Goal: Task Accomplishment & Management: Manage account settings

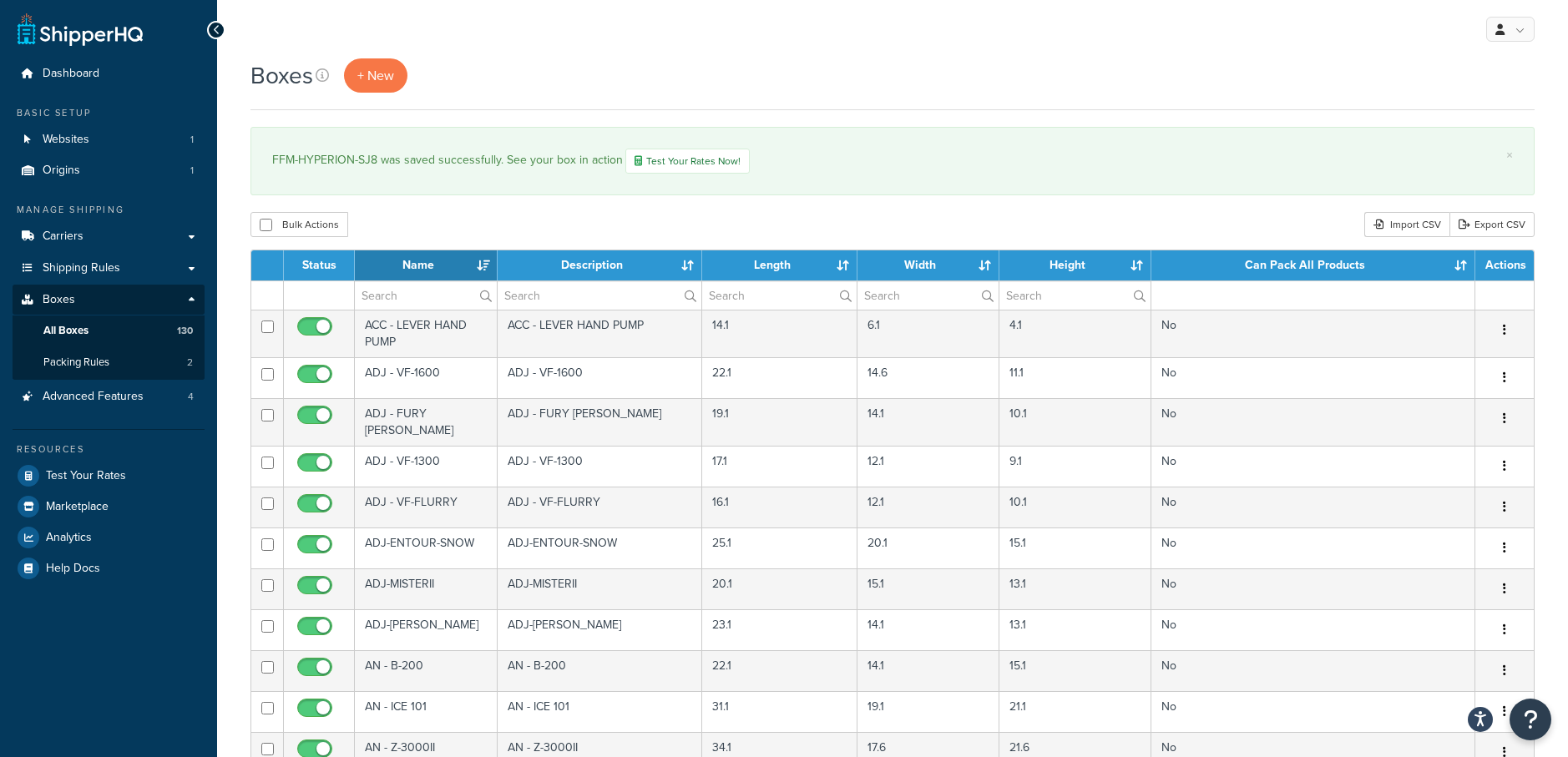
select select "1000"
click at [106, 264] on span "Shipping Rules" at bounding box center [81, 268] width 78 height 14
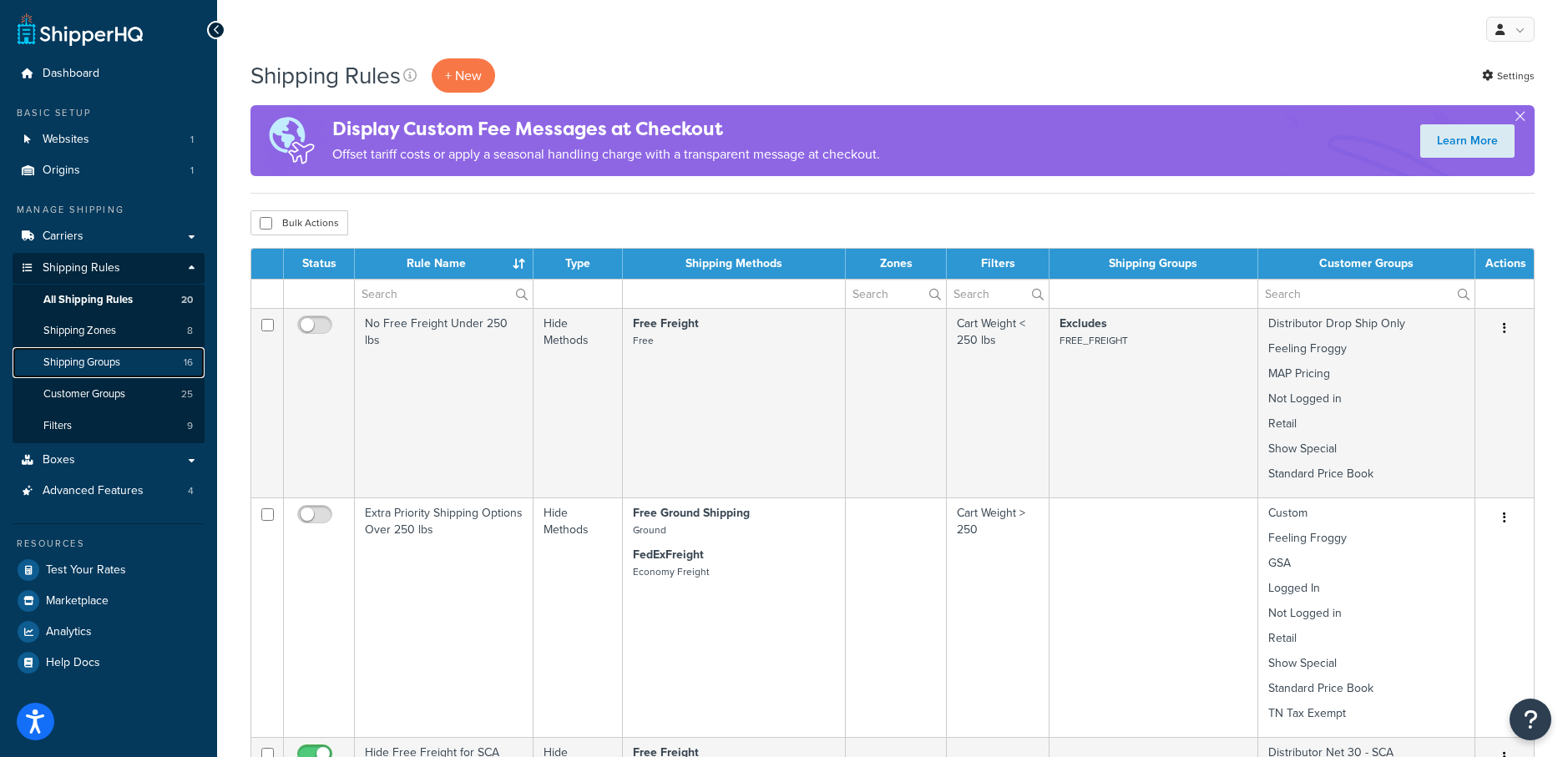
click at [85, 365] on span "Shipping Groups" at bounding box center [81, 362] width 77 height 14
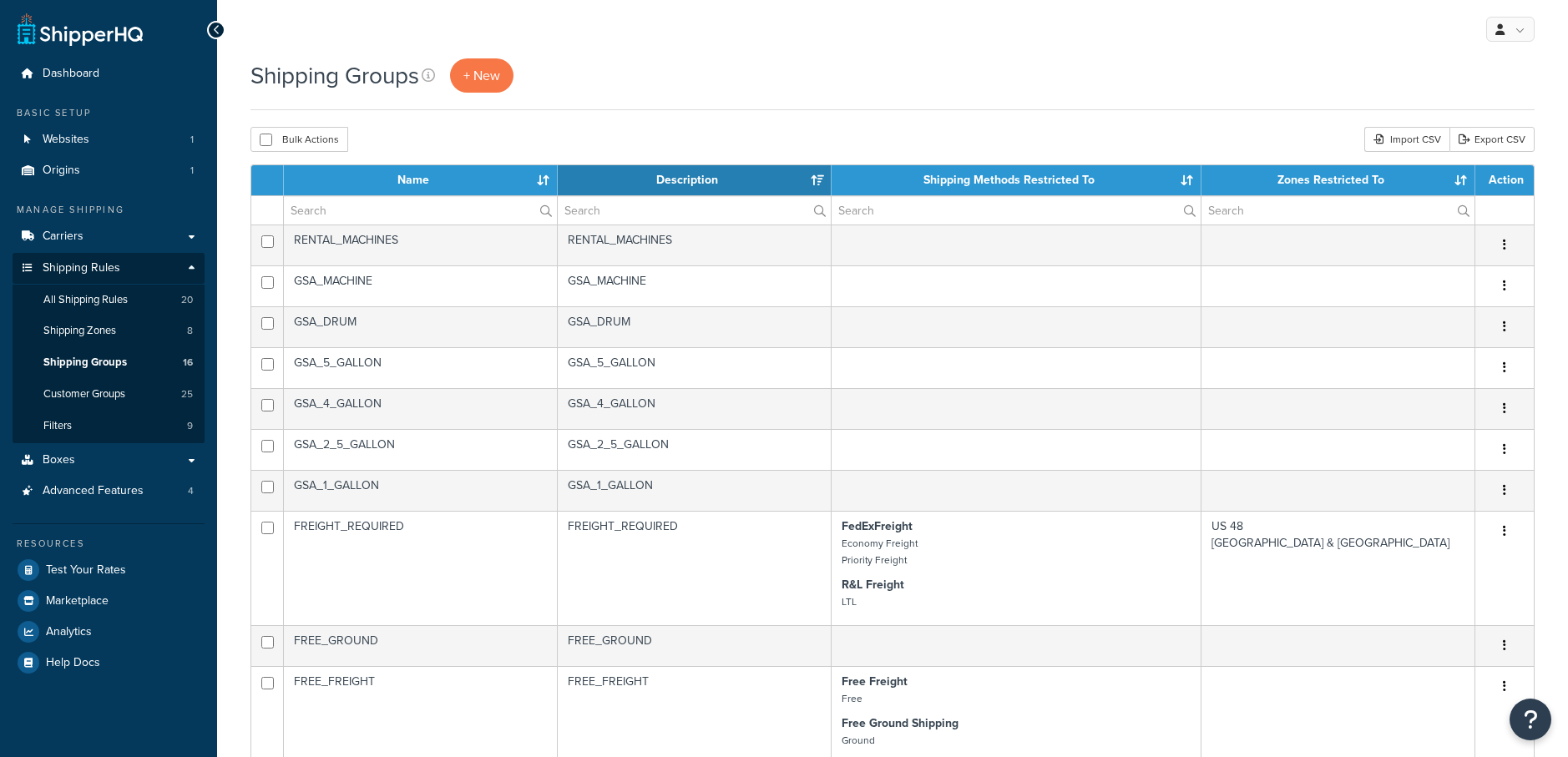
select select "15"
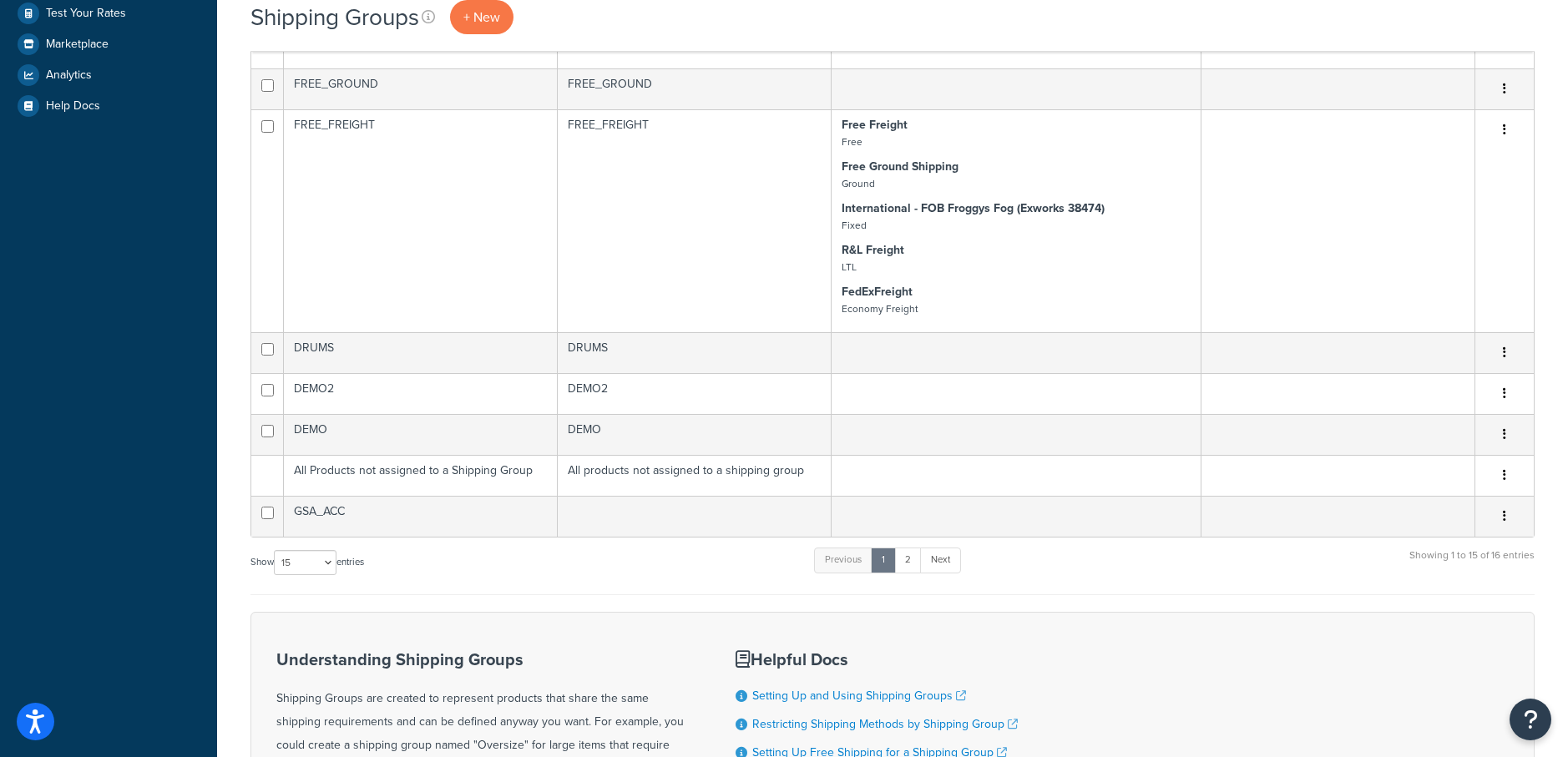
scroll to position [567, 0]
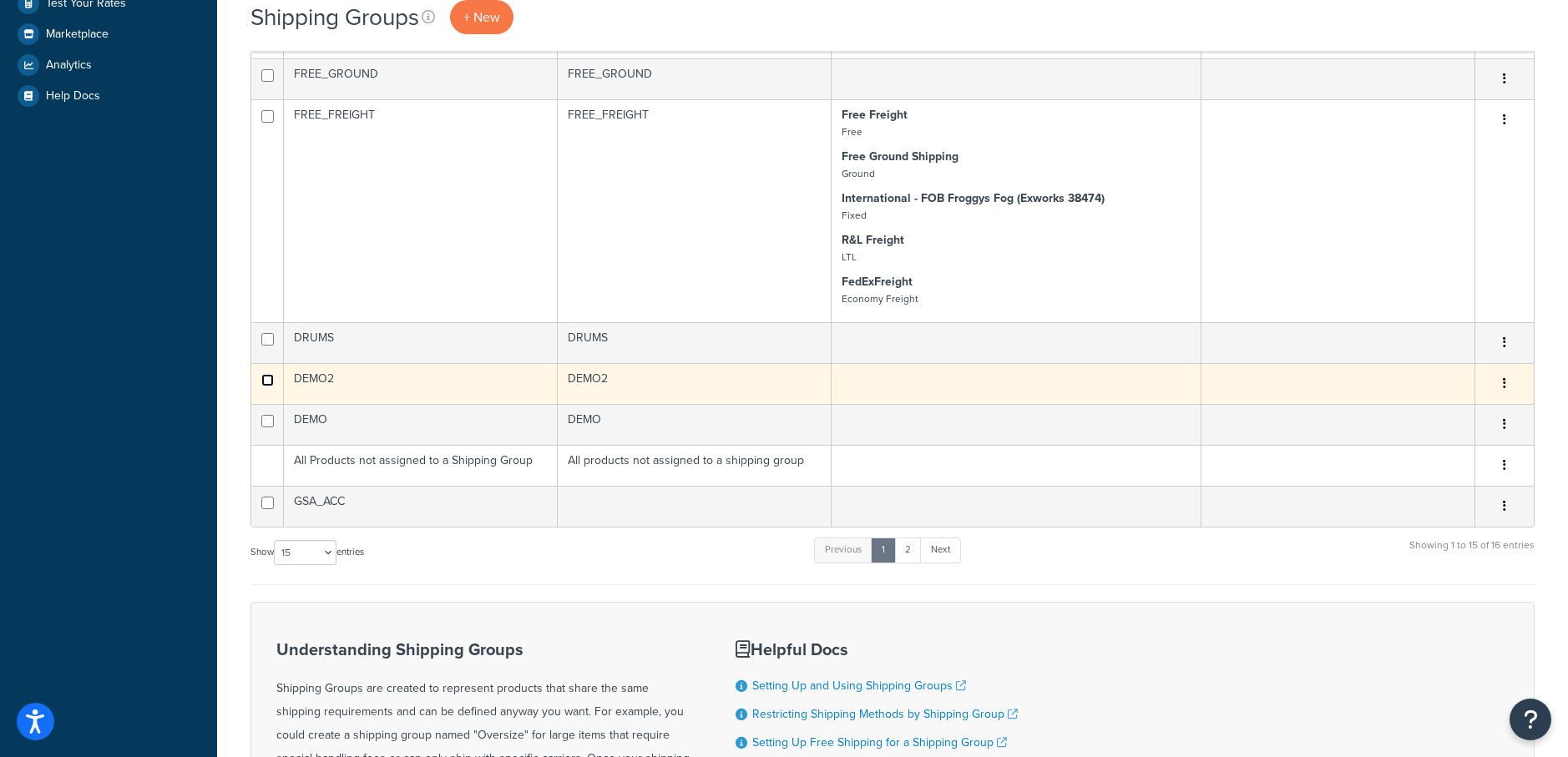
checkbox input "true"
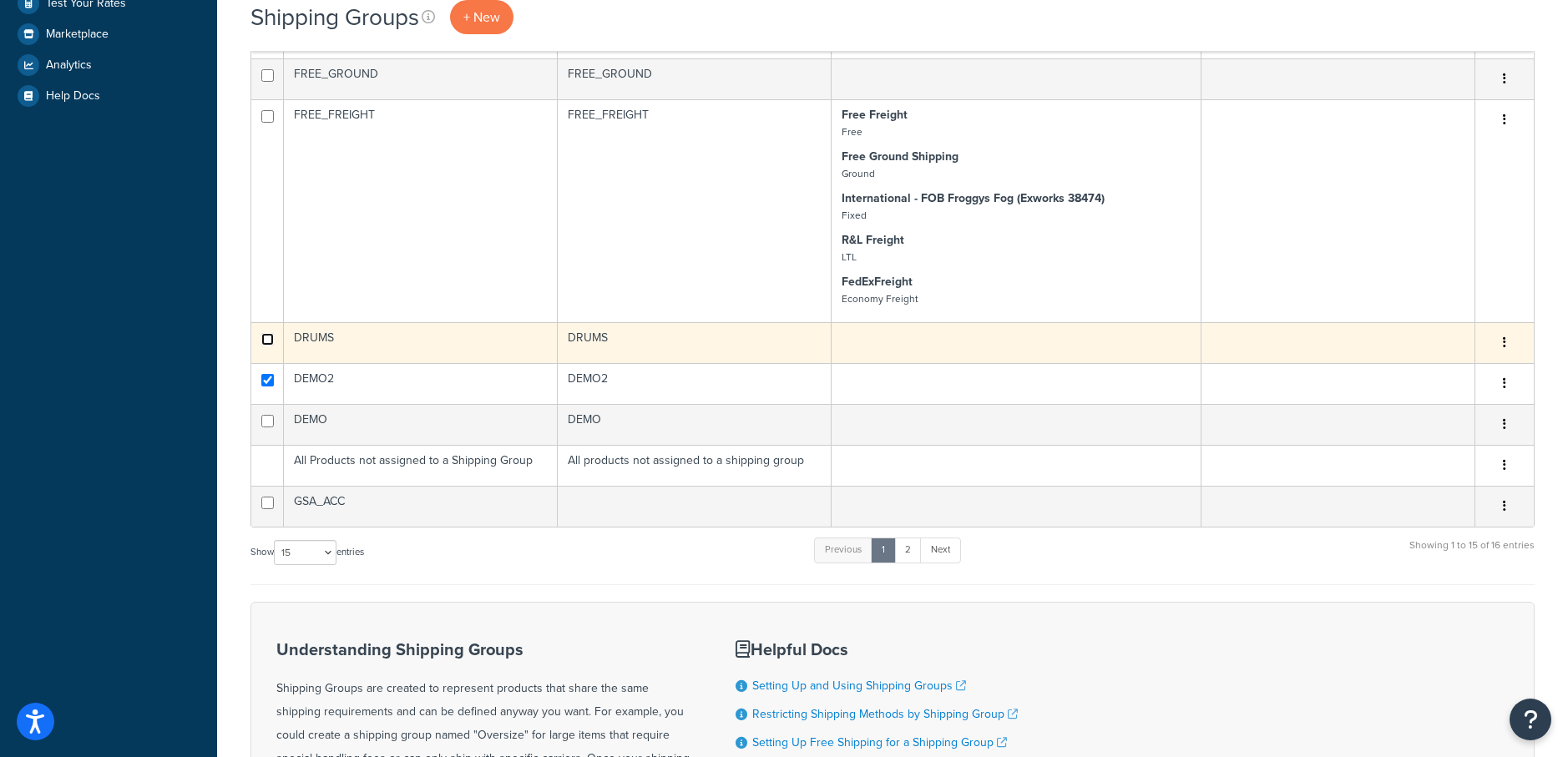
checkbox input "true"
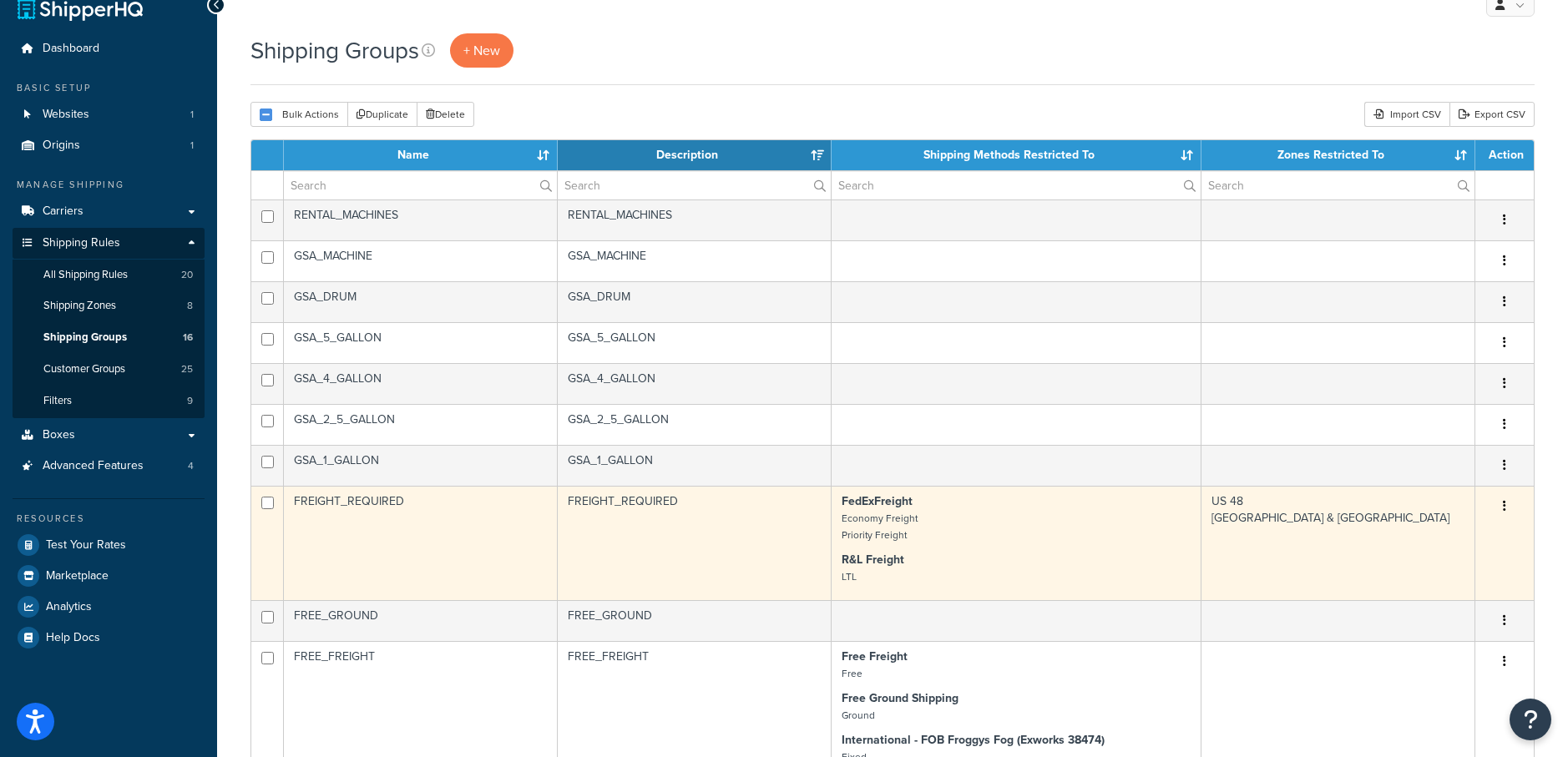
scroll to position [0, 0]
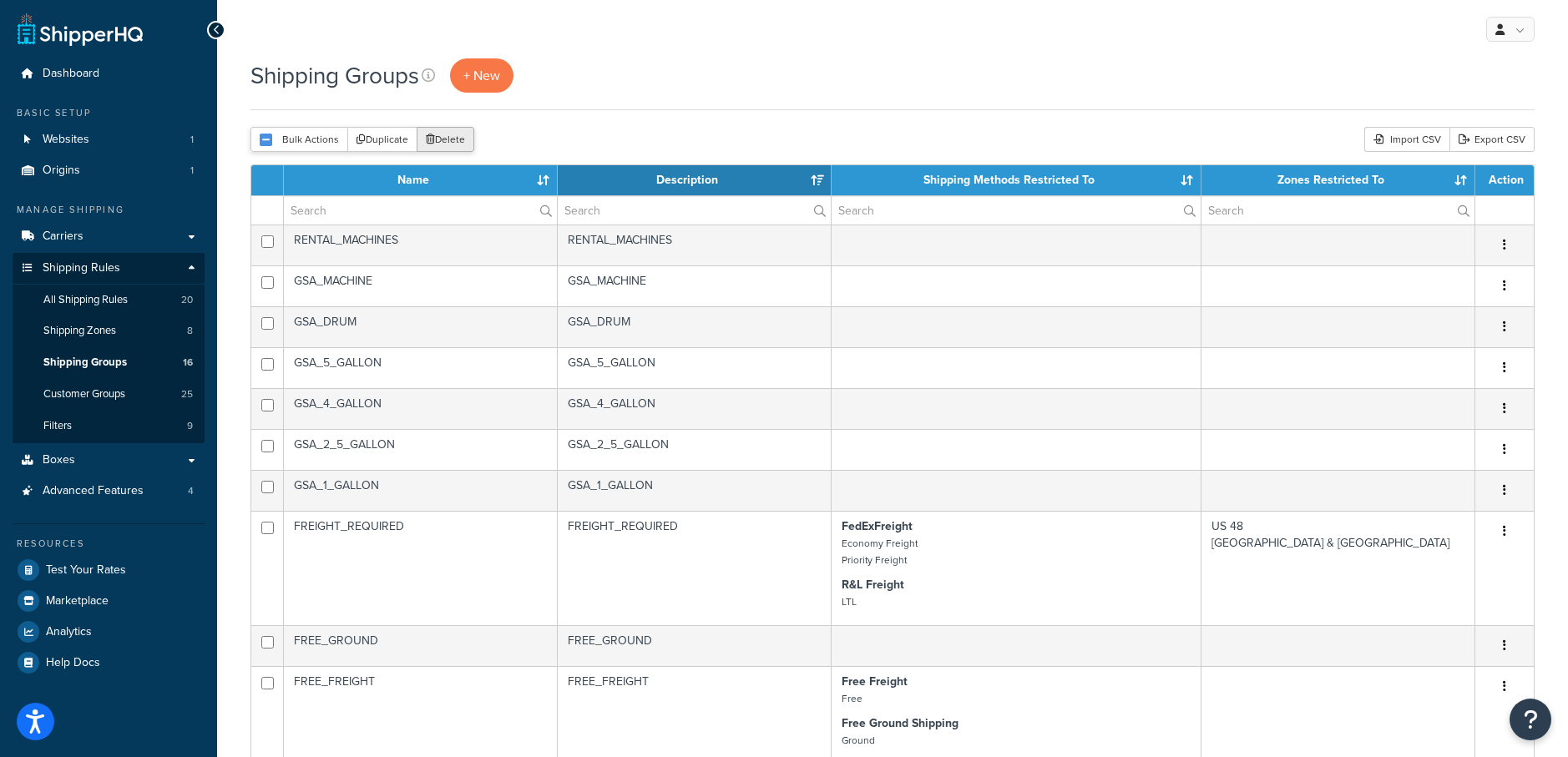
click at [453, 146] on button "Delete" at bounding box center [445, 139] width 58 height 25
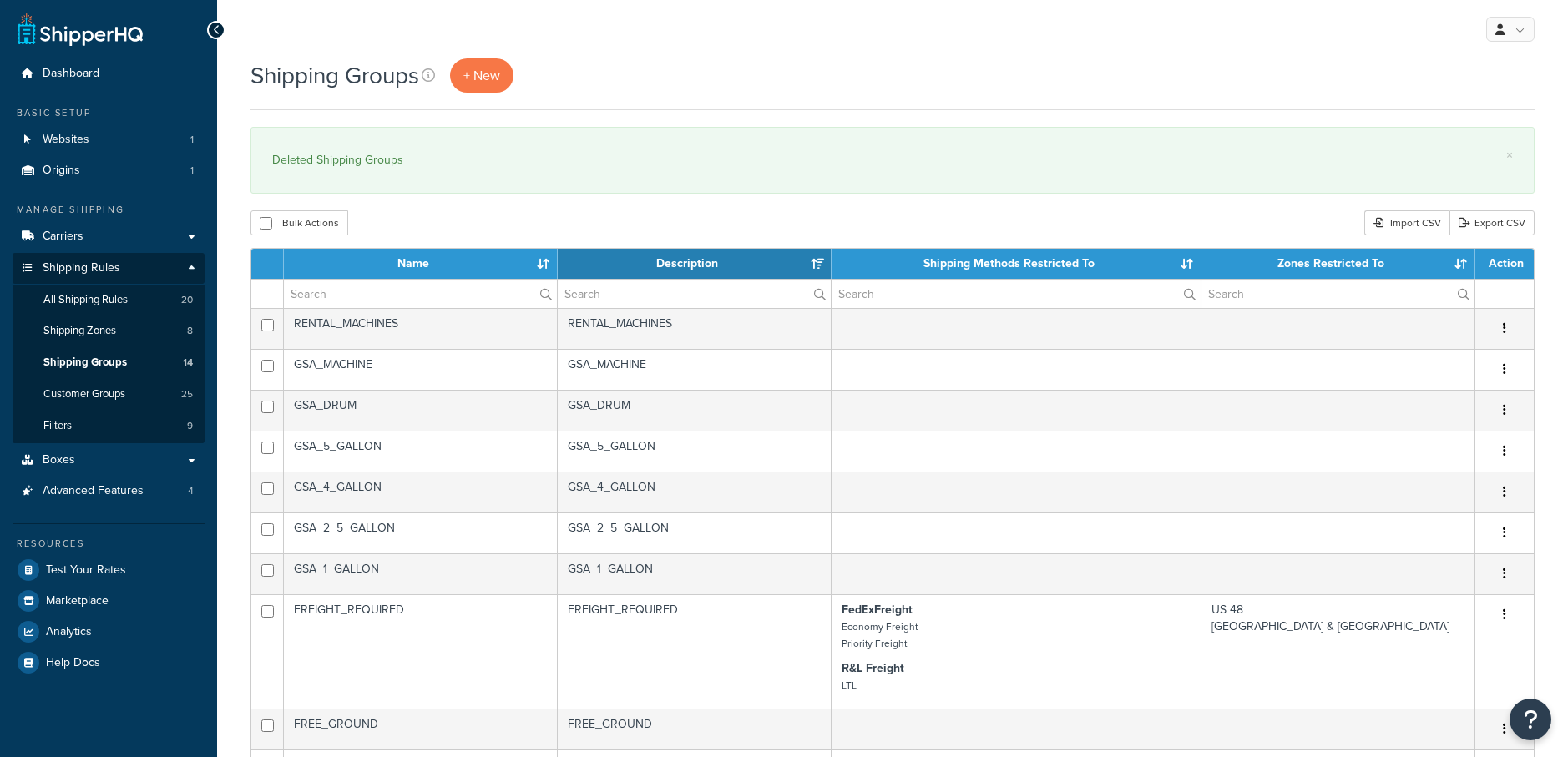
select select "15"
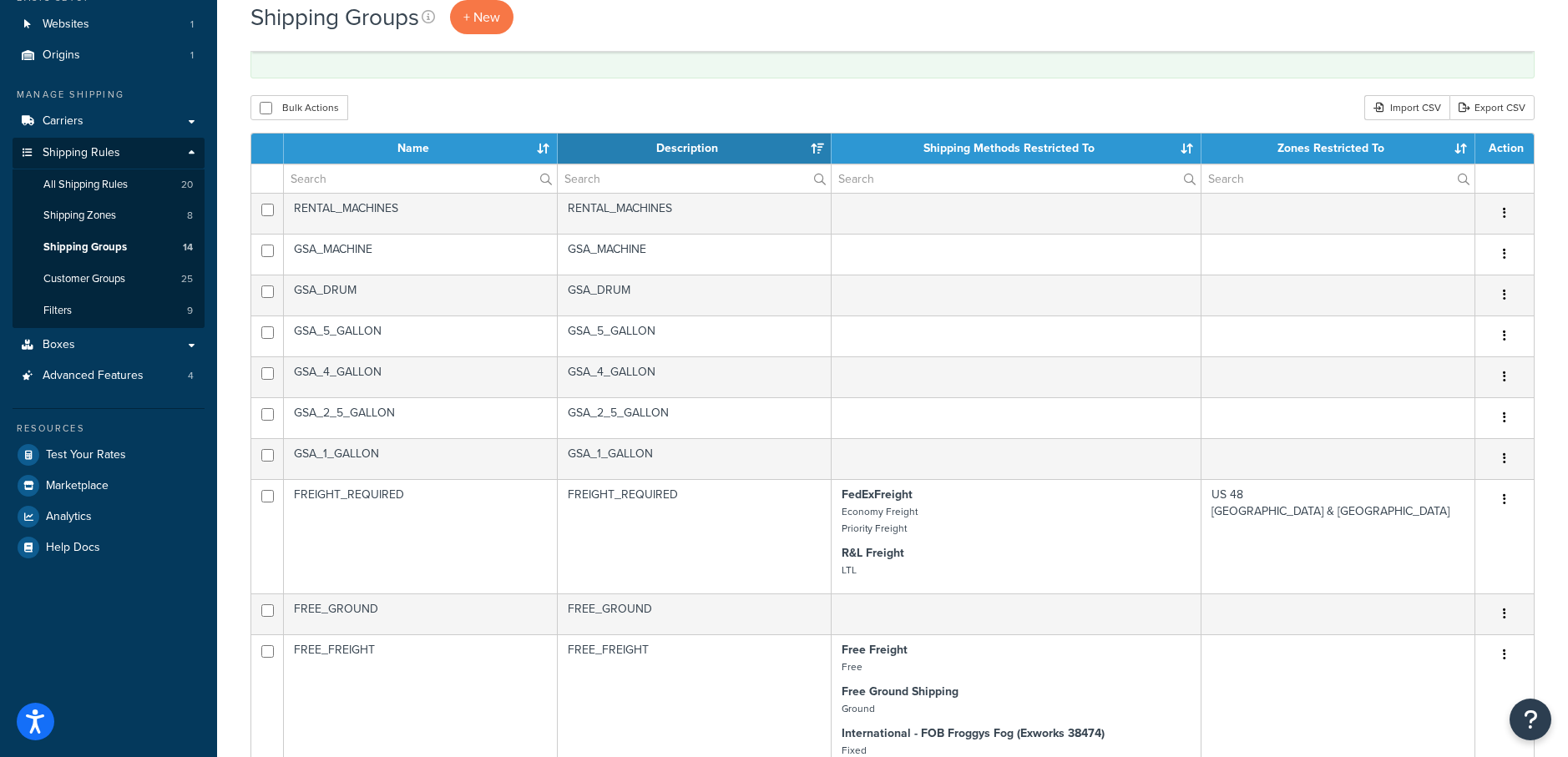
scroll to position [106, 0]
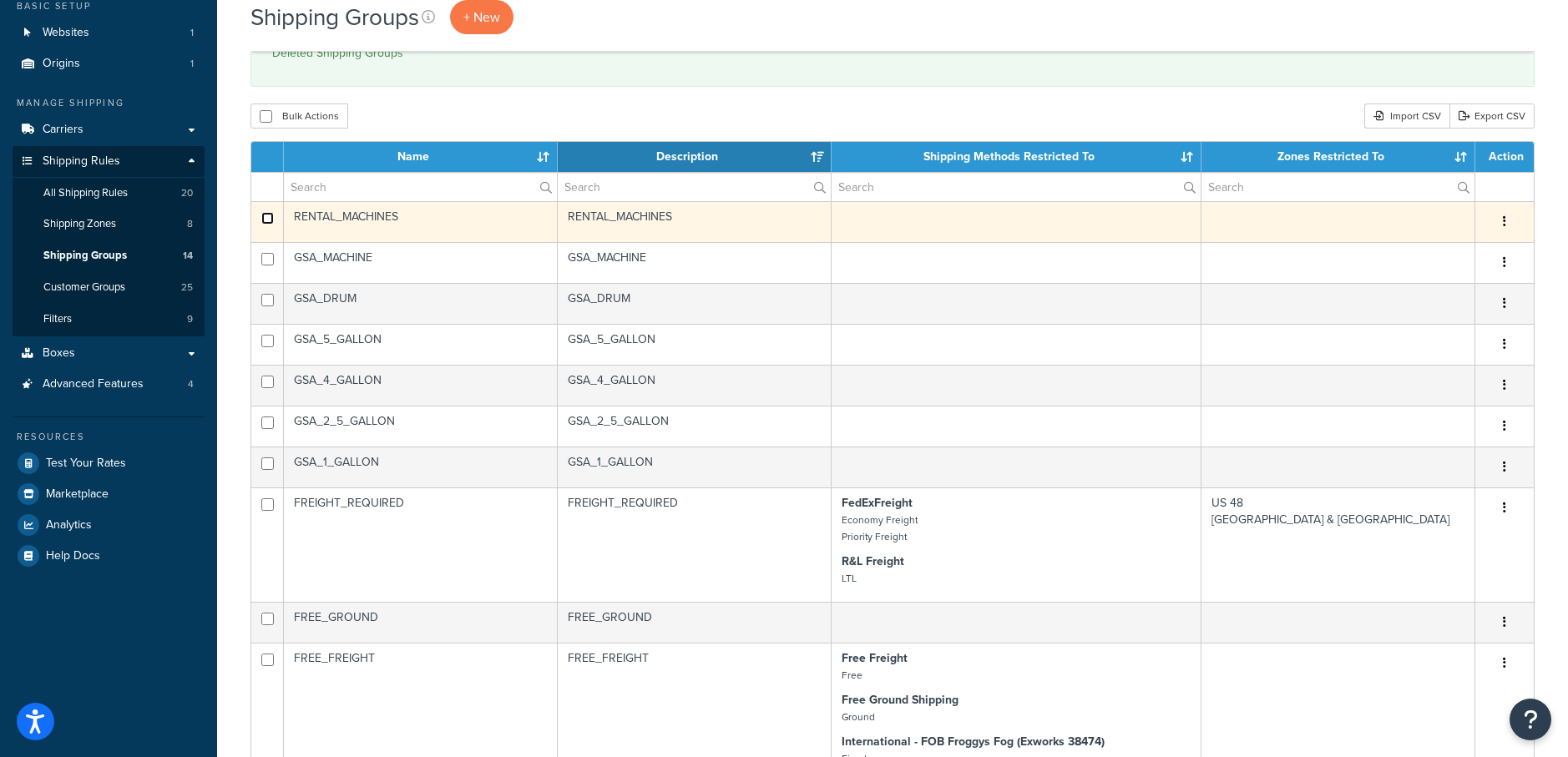
click at [266, 217] on input "checkbox" at bounding box center [267, 217] width 12 height 12
checkbox input "true"
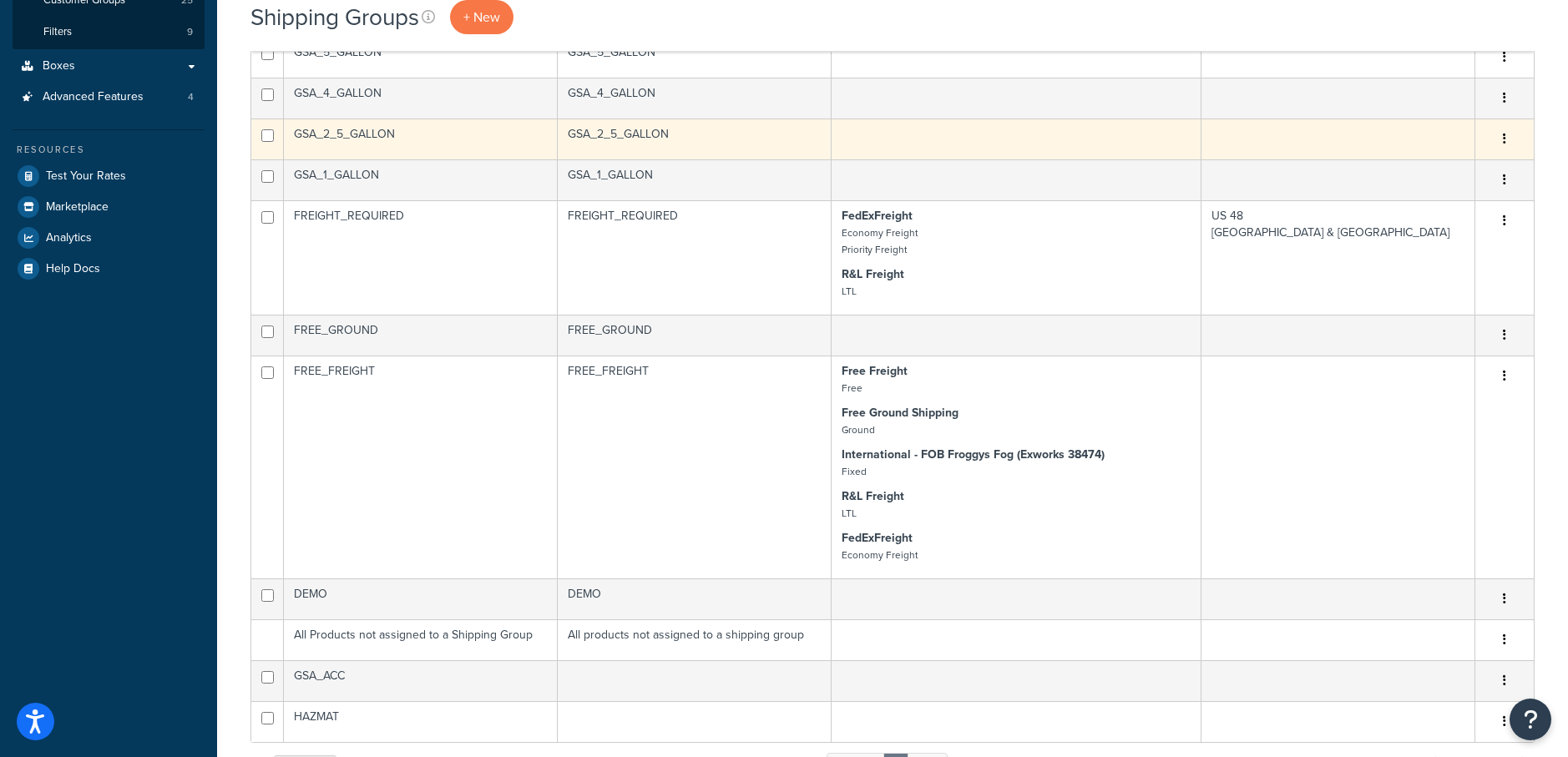
scroll to position [398, 0]
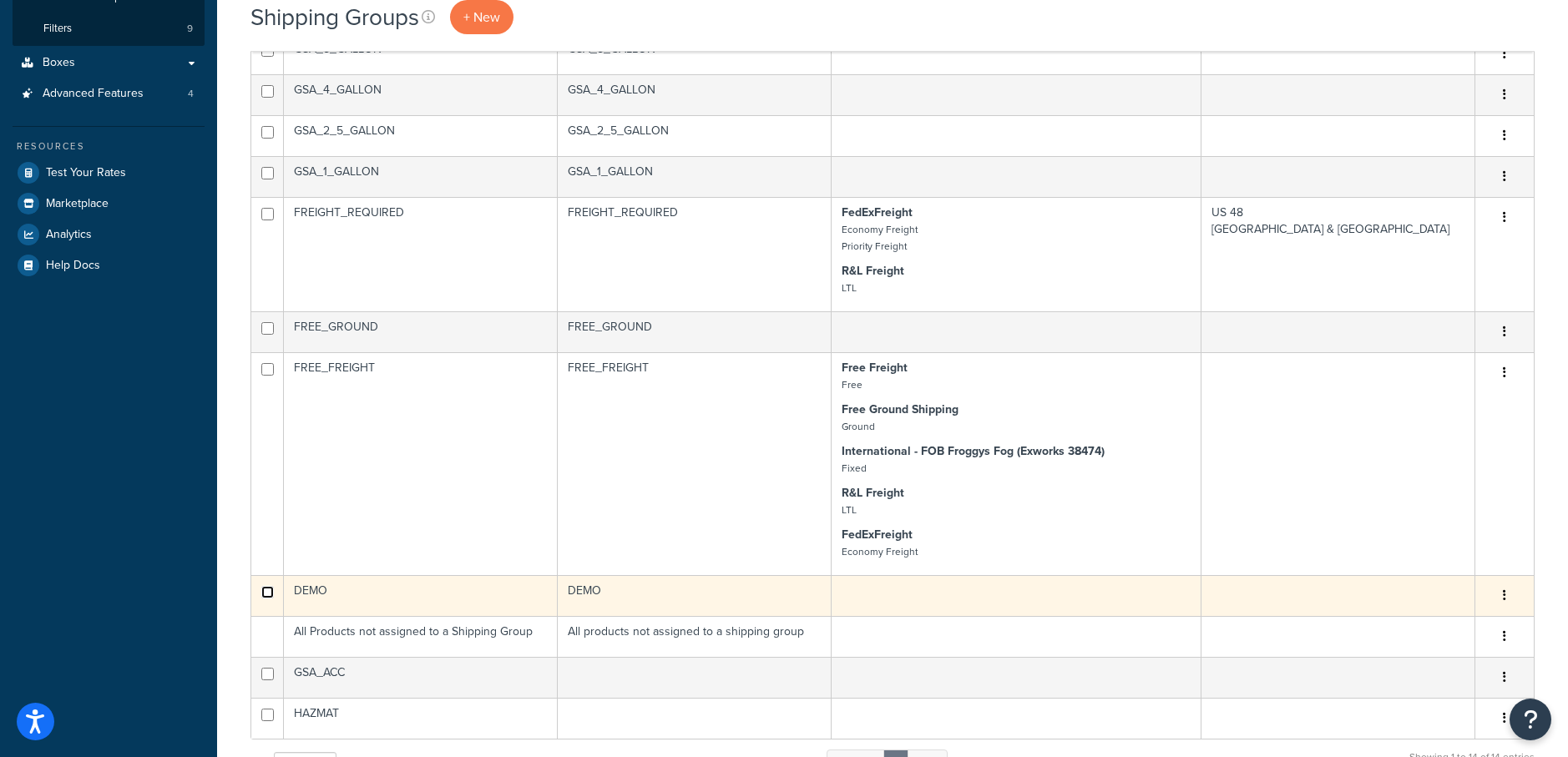
checkbox input "true"
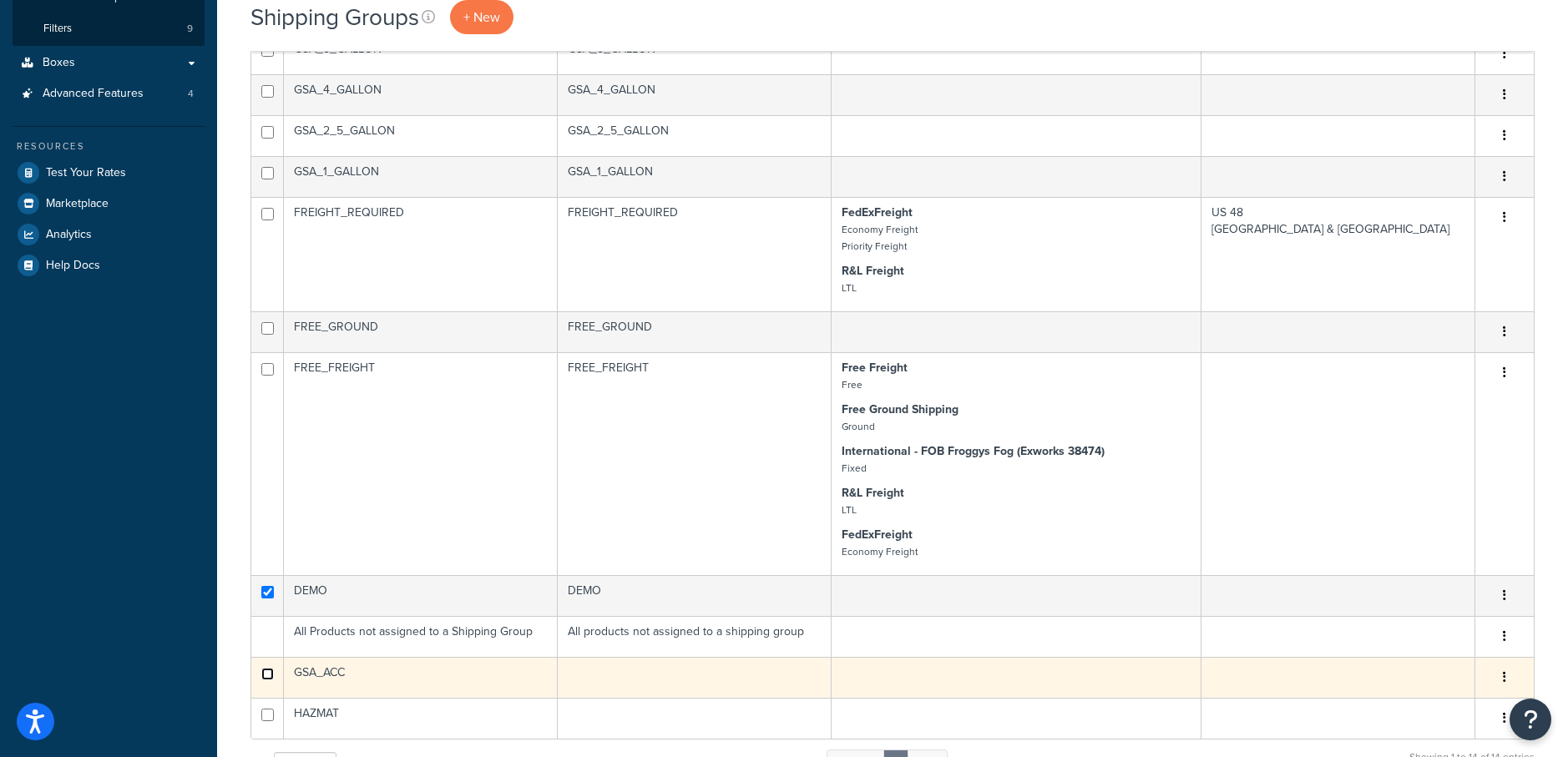
checkbox input "false"
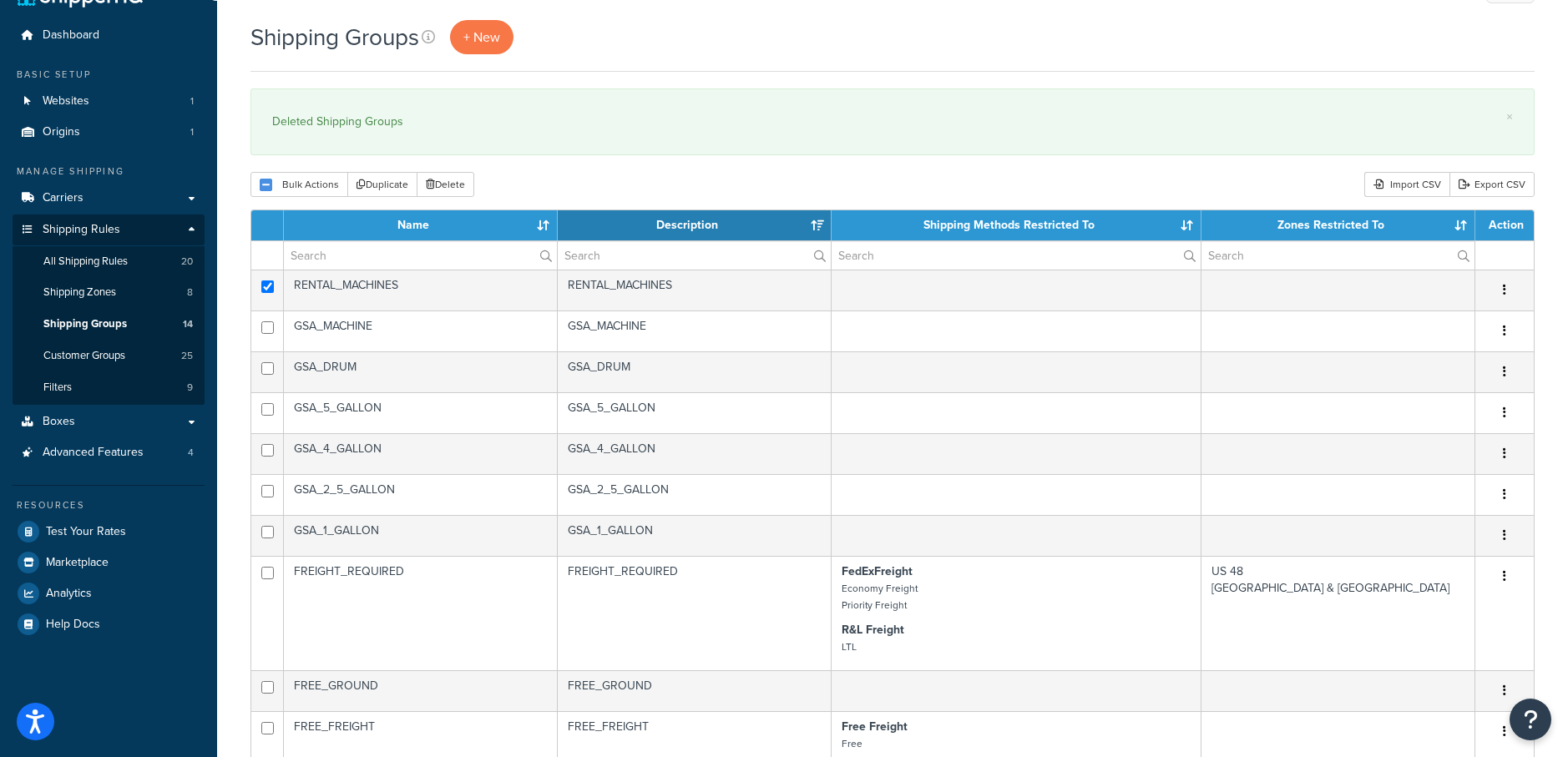
scroll to position [0, 0]
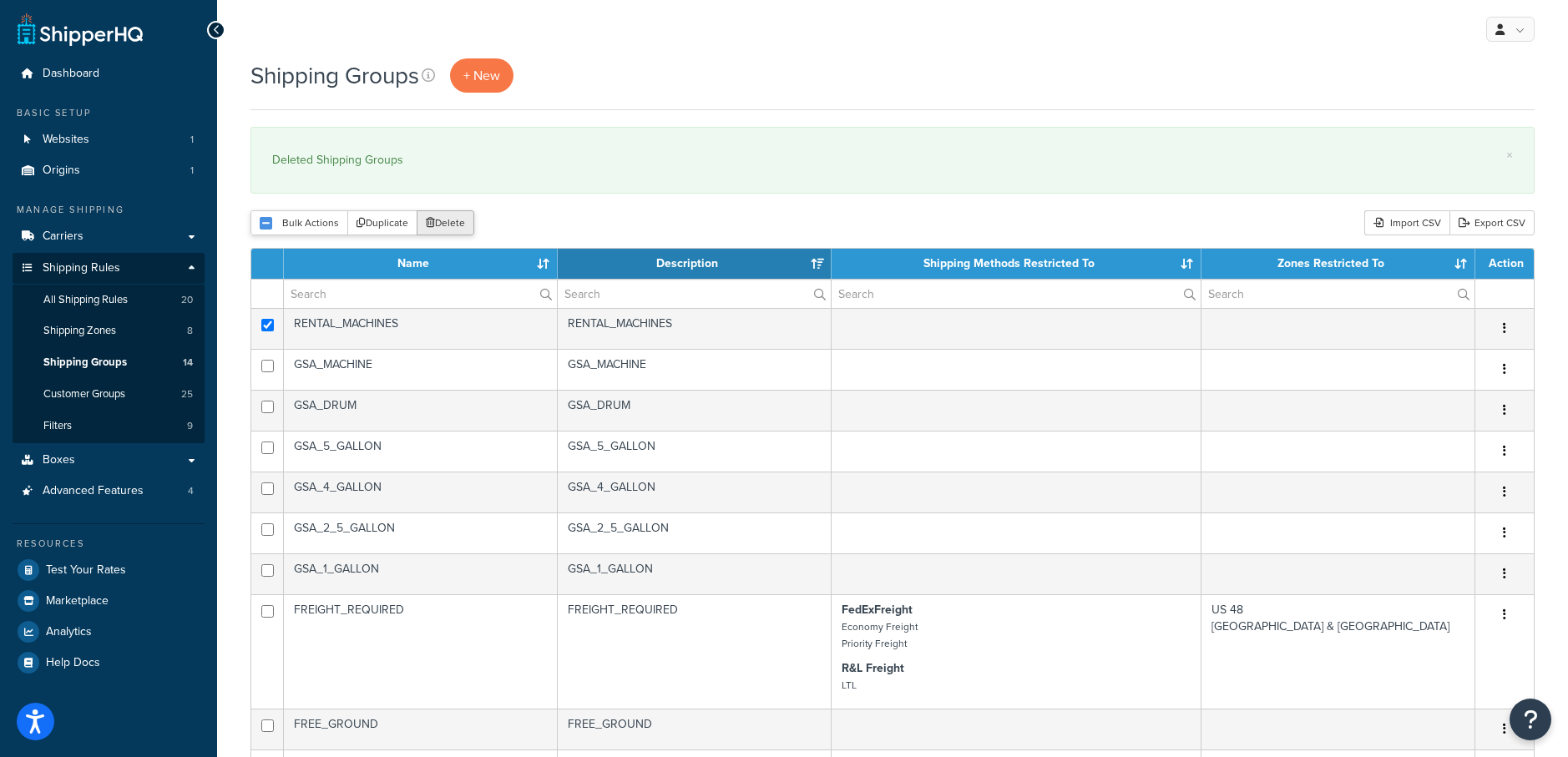
click at [453, 225] on button "Delete" at bounding box center [445, 222] width 58 height 25
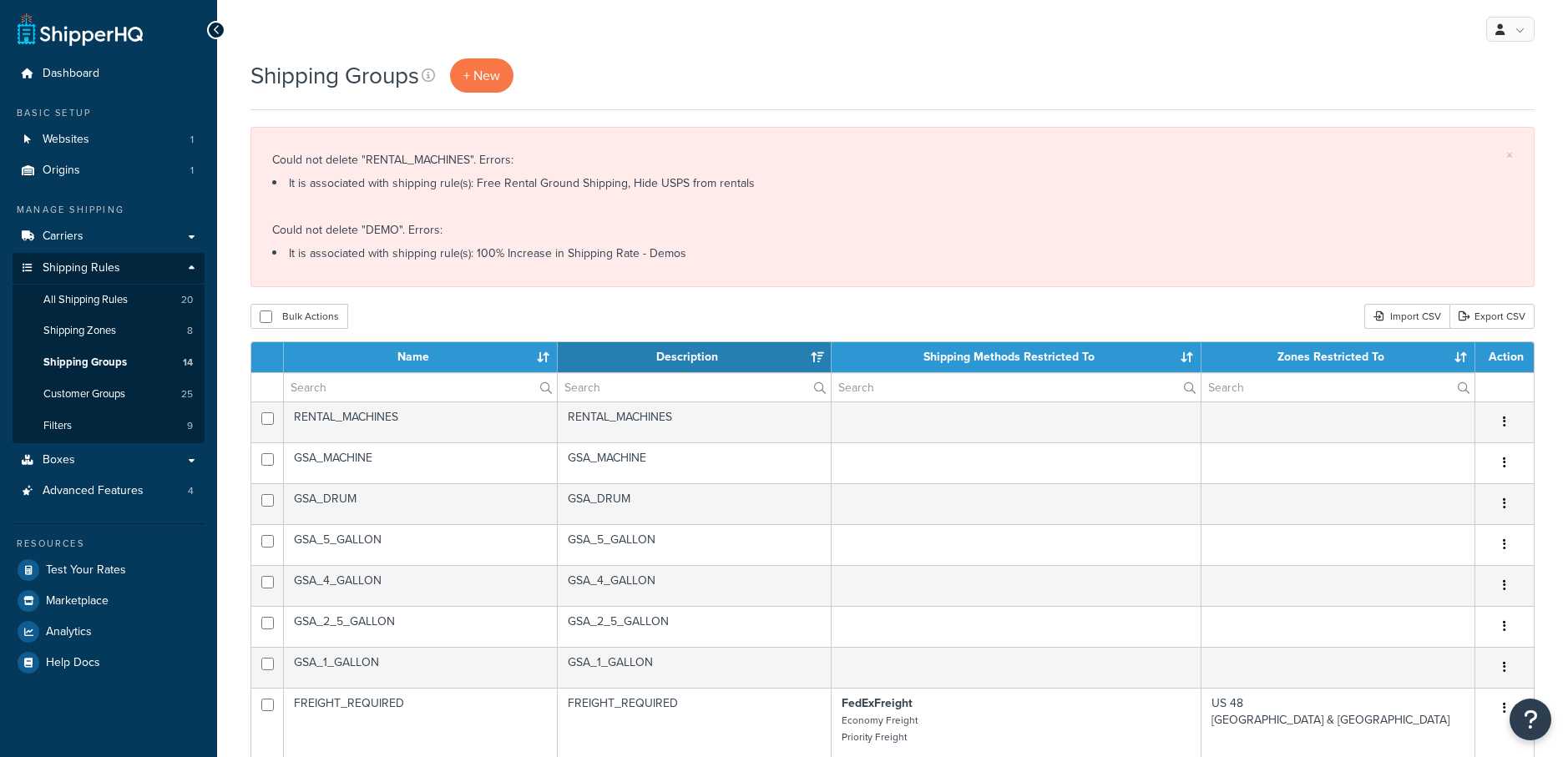
select select "15"
click at [98, 299] on span "All Shipping Rules" at bounding box center [85, 300] width 84 height 14
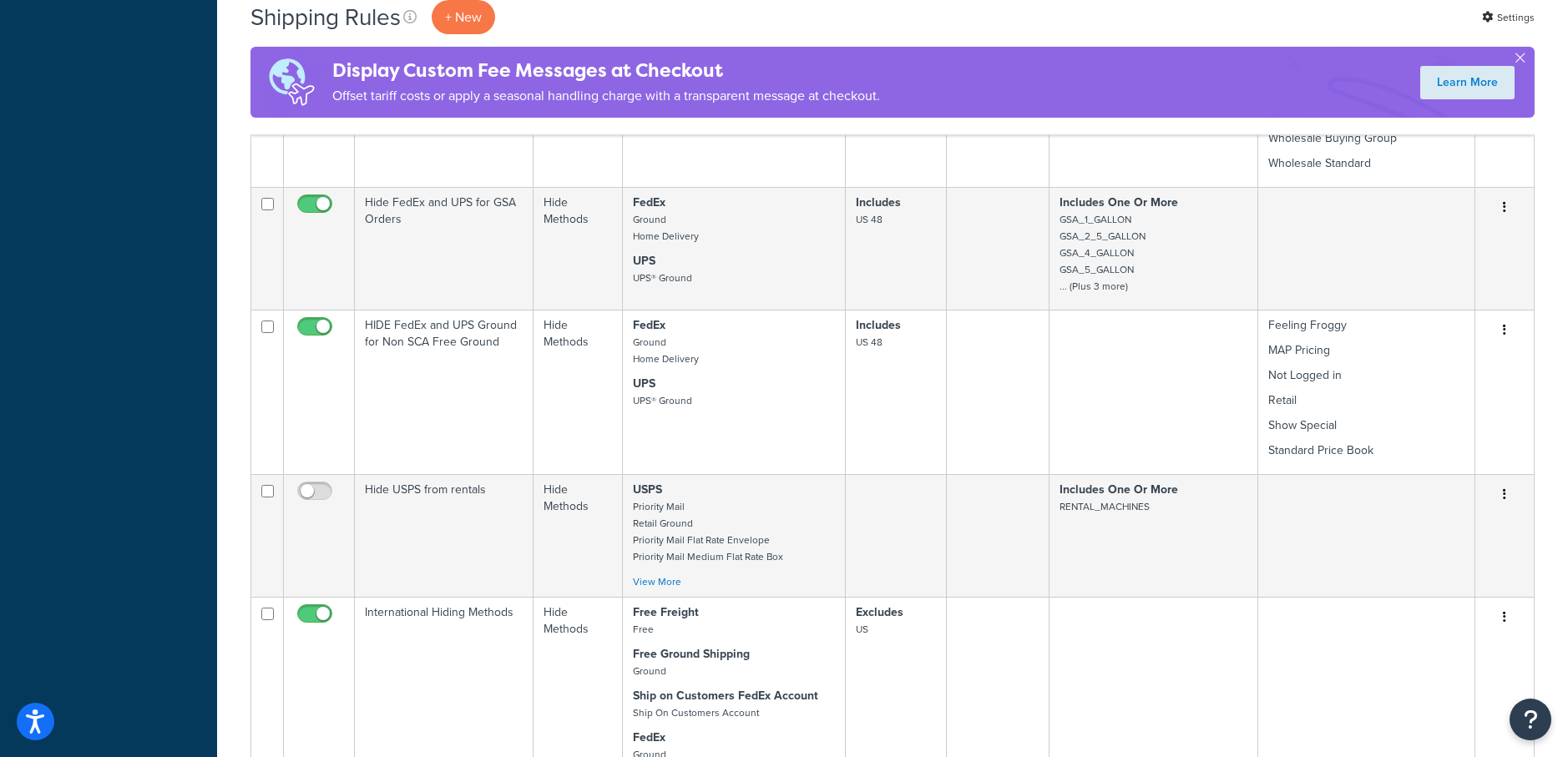
scroll to position [1571, 0]
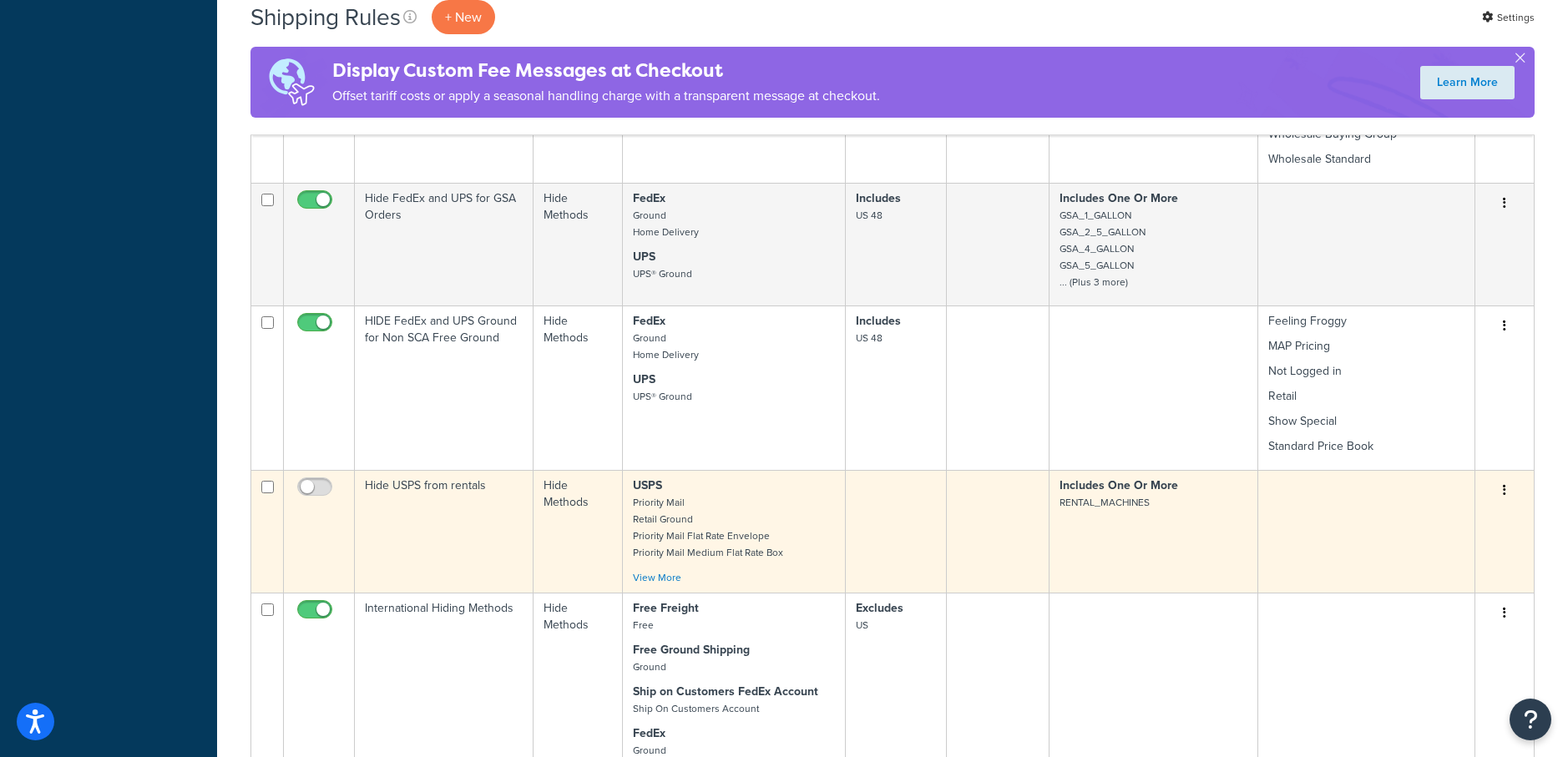
click at [1504, 488] on icon "button" at bounding box center [1505, 490] width 4 height 12
click at [1448, 596] on link "Delete" at bounding box center [1449, 590] width 132 height 35
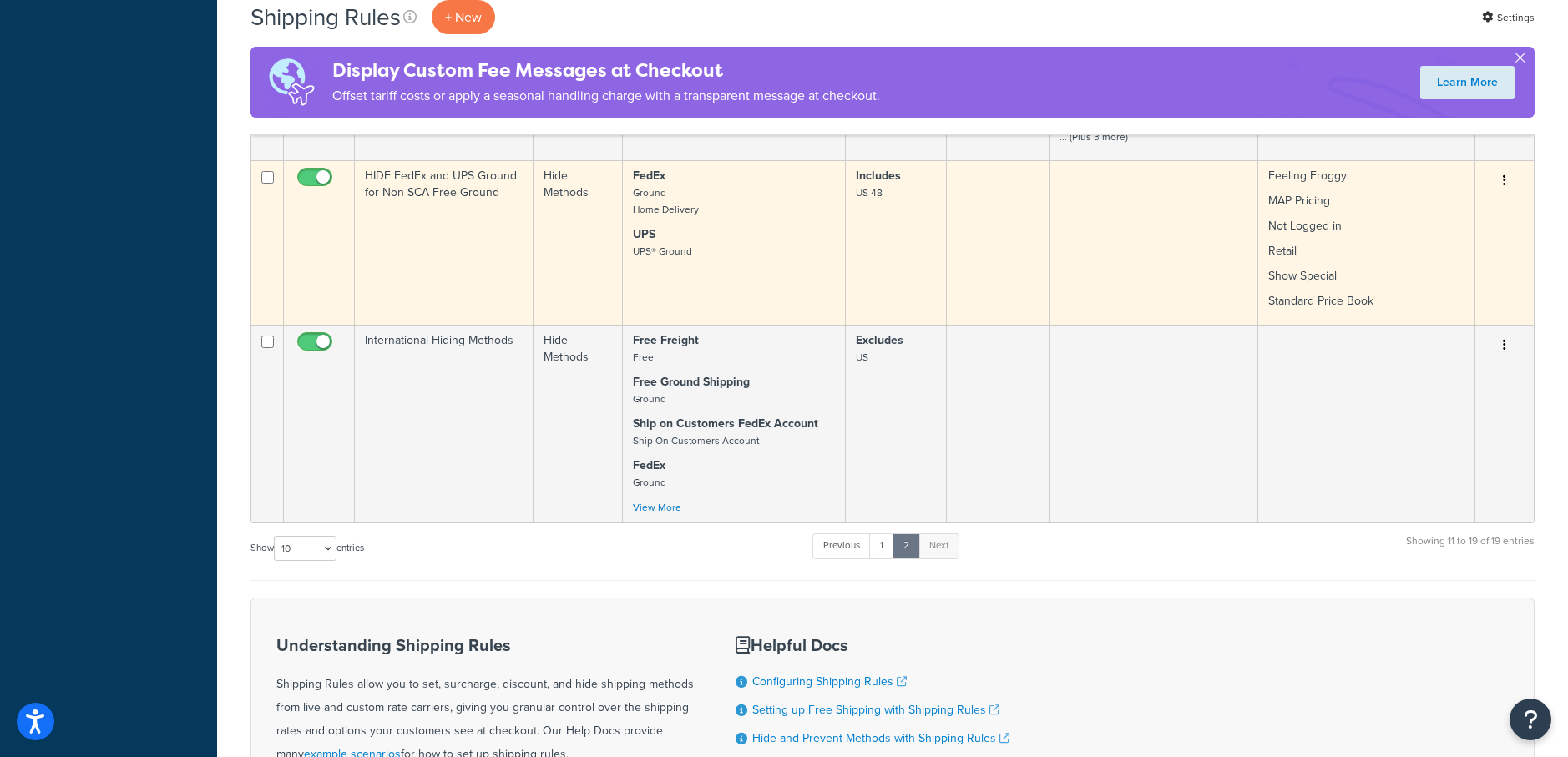
scroll to position [1937, 0]
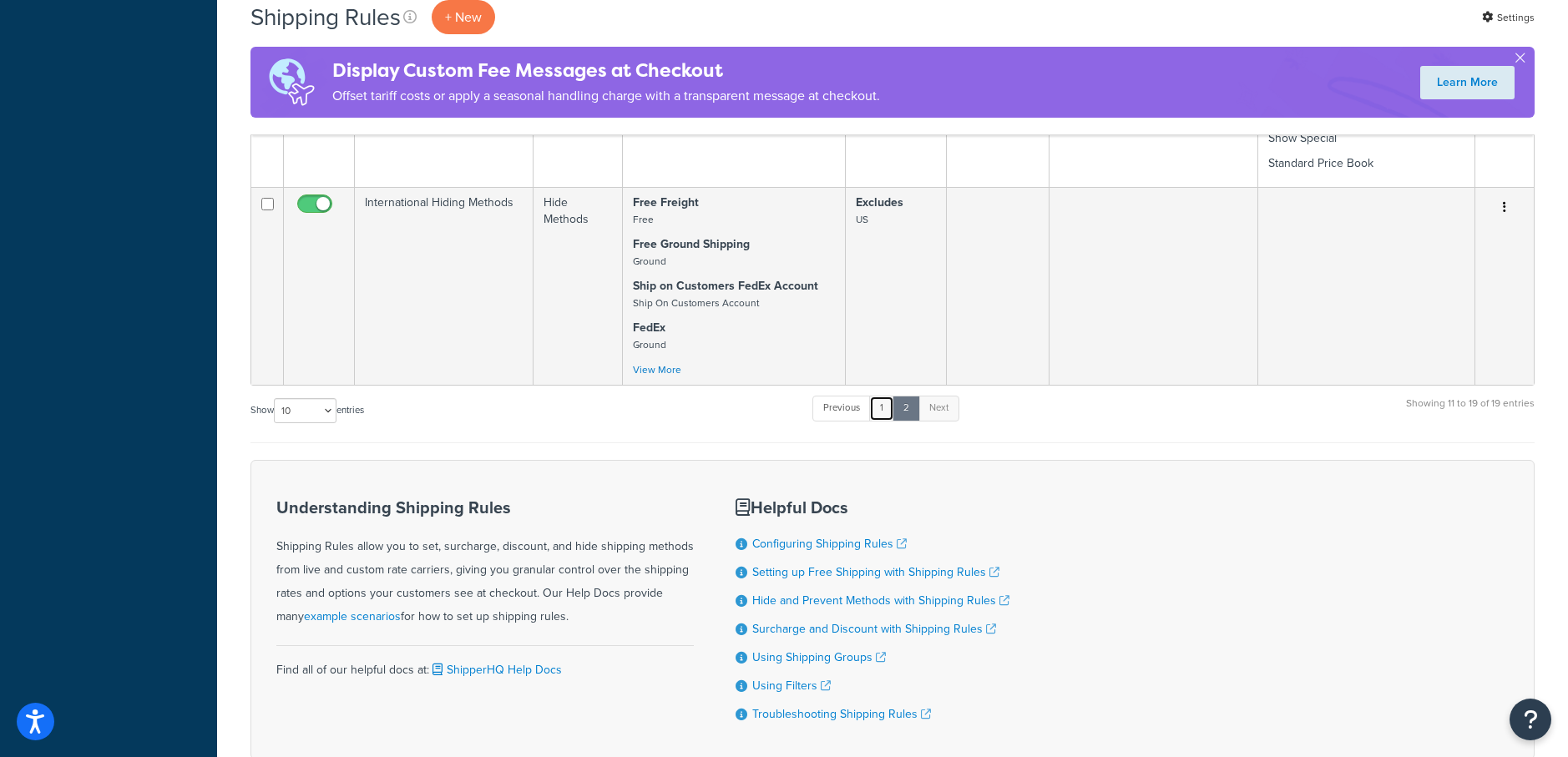
click at [885, 414] on link "1" at bounding box center [882, 408] width 25 height 25
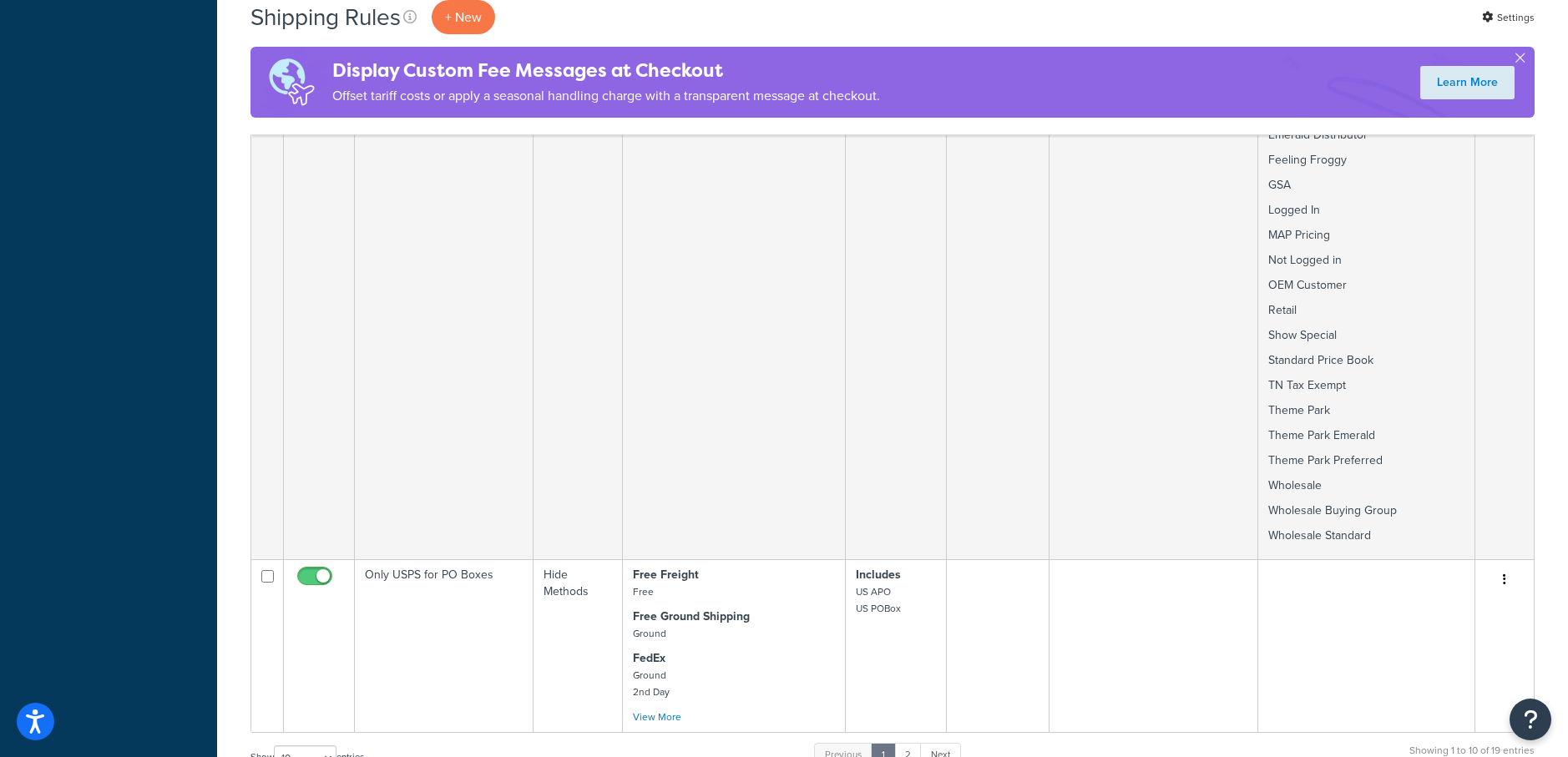
scroll to position [934, 0]
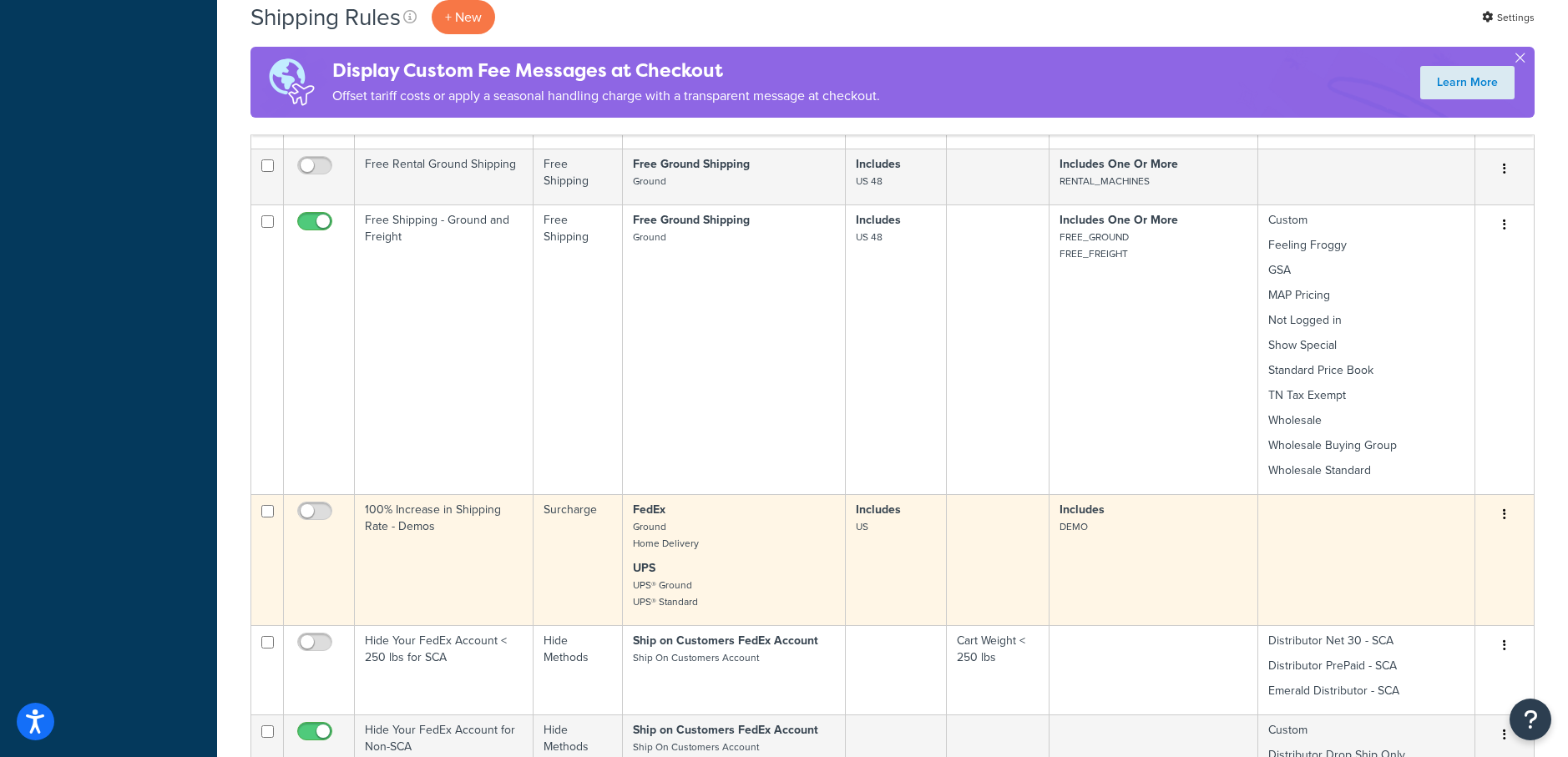
click at [1504, 509] on icon "button" at bounding box center [1505, 514] width 4 height 12
click at [1415, 597] on link "Delete" at bounding box center [1449, 614] width 132 height 35
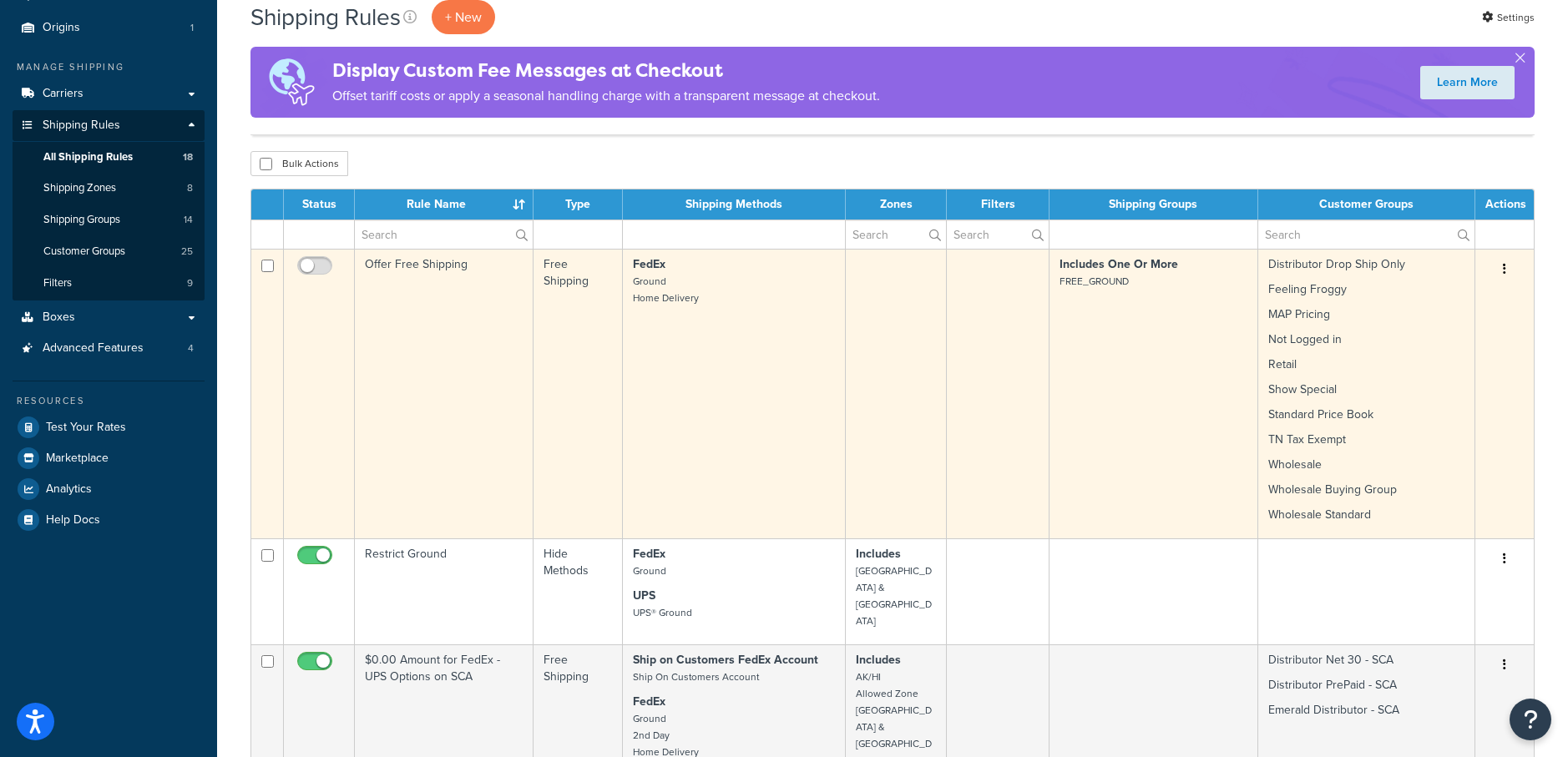
scroll to position [144, 0]
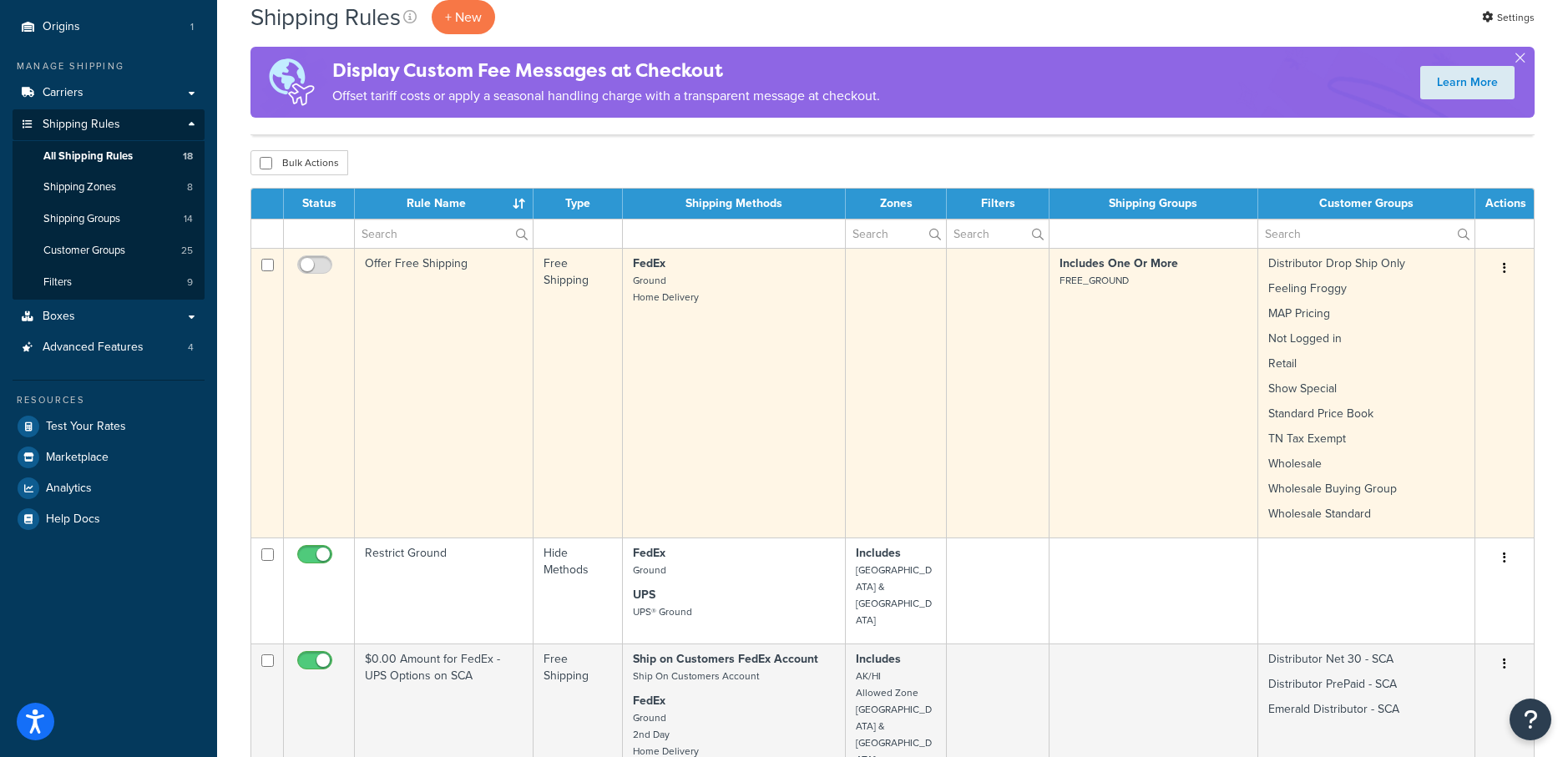
click at [1504, 265] on icon "button" at bounding box center [1505, 268] width 4 height 12
click at [1485, 371] on link "Delete" at bounding box center [1449, 368] width 132 height 35
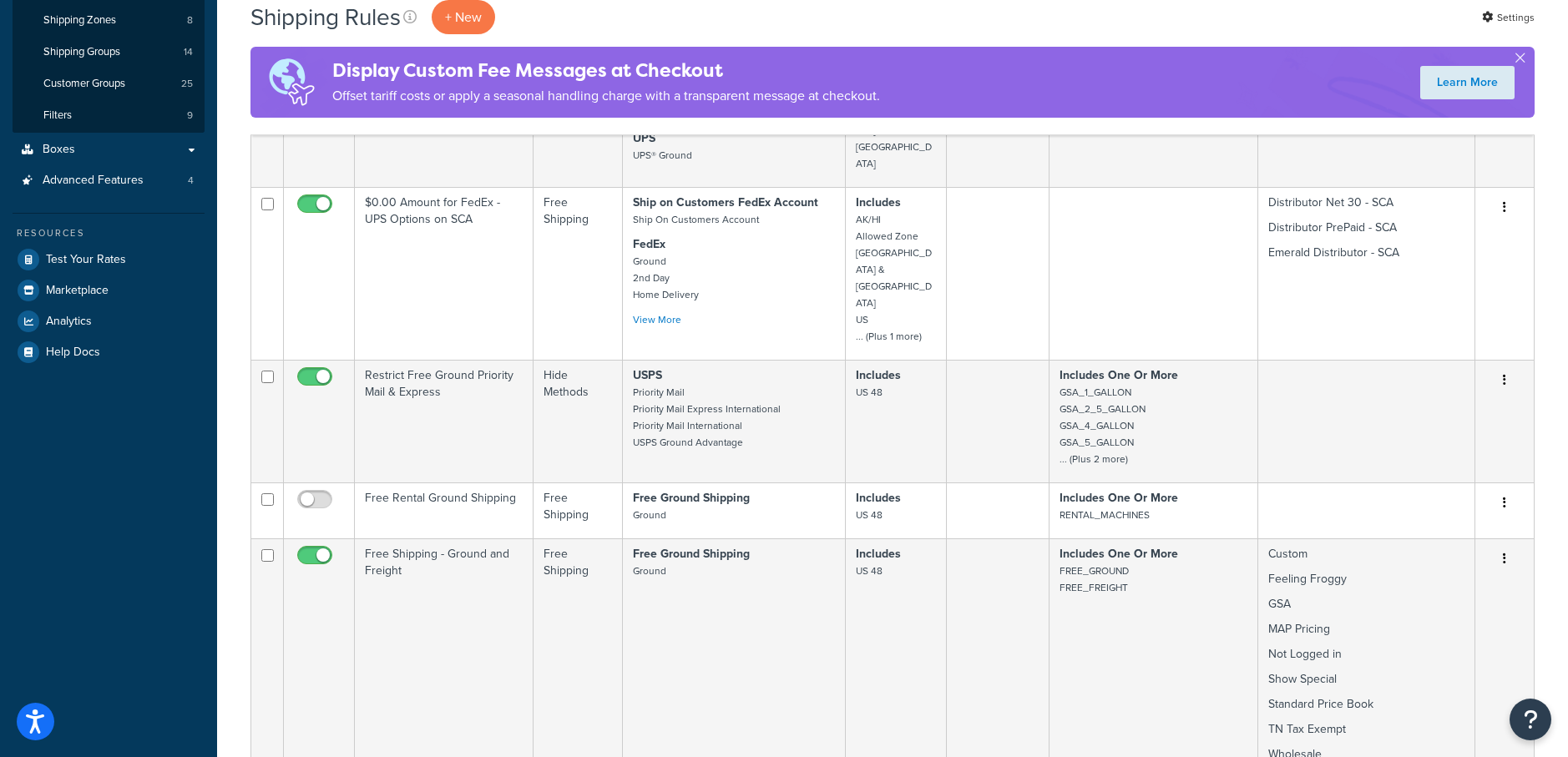
scroll to position [386, 0]
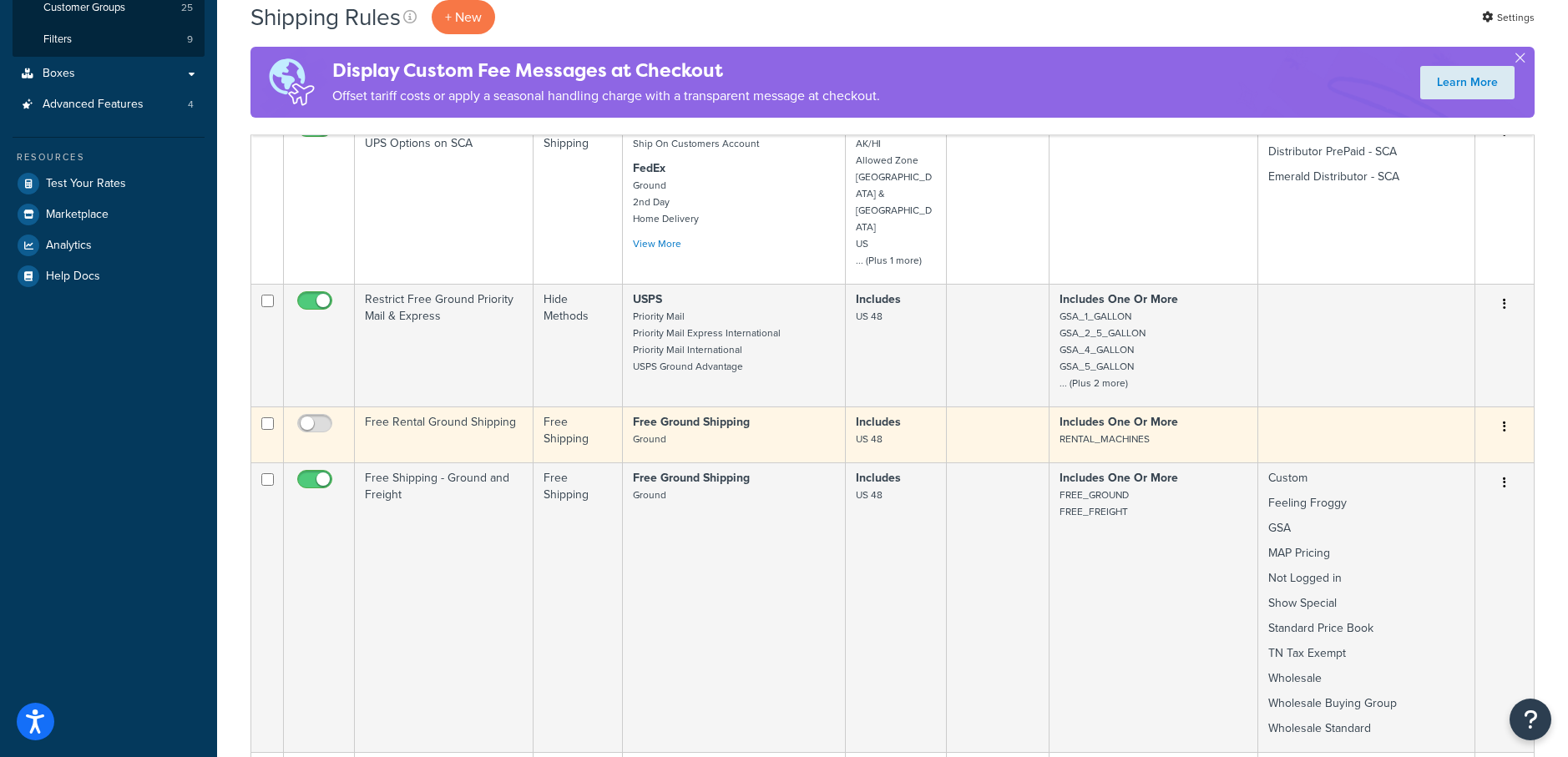
click at [1497, 414] on button "button" at bounding box center [1504, 428] width 23 height 27
click at [1451, 510] on link "Delete" at bounding box center [1449, 526] width 132 height 35
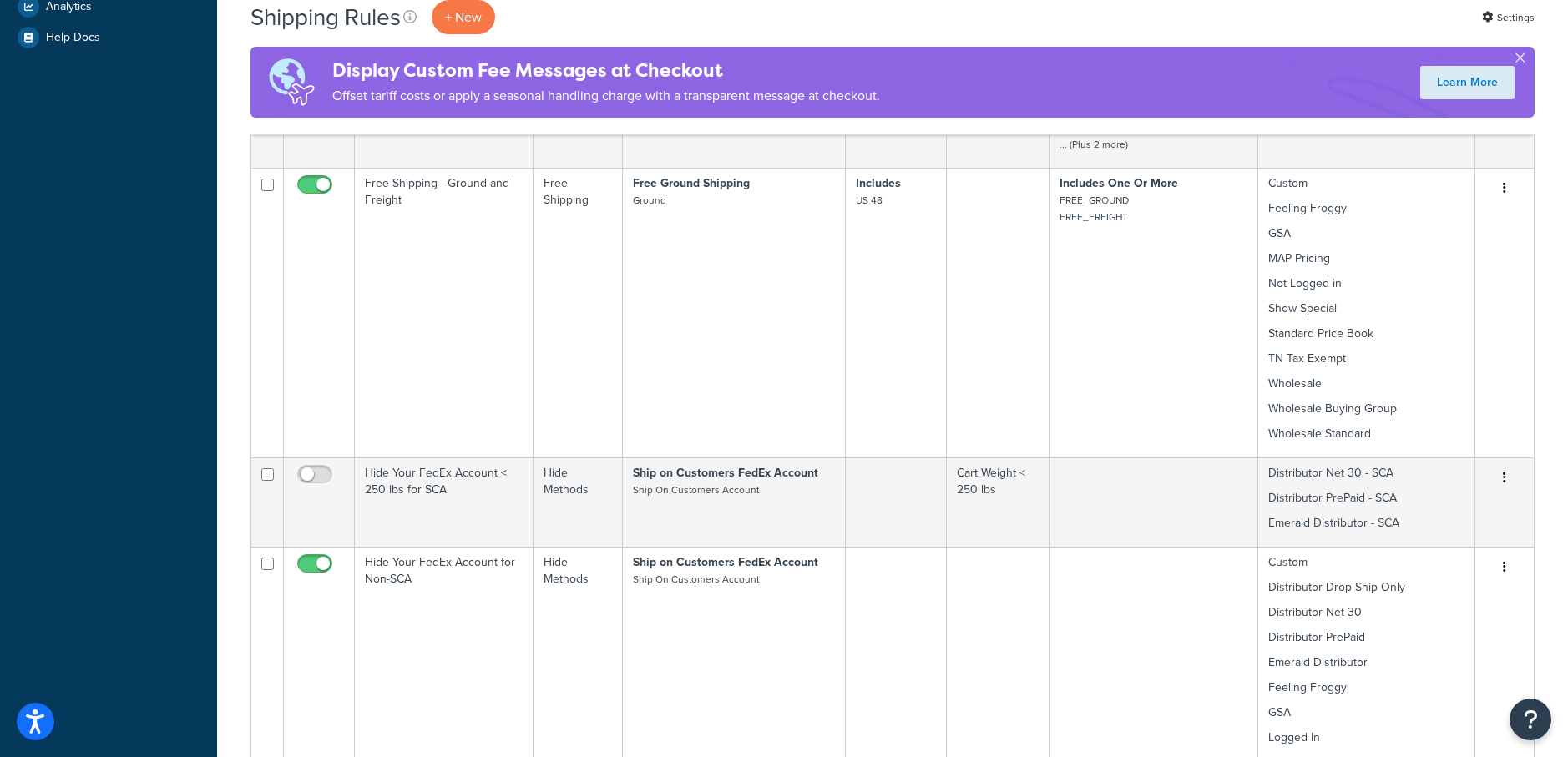
scroll to position [773, 0]
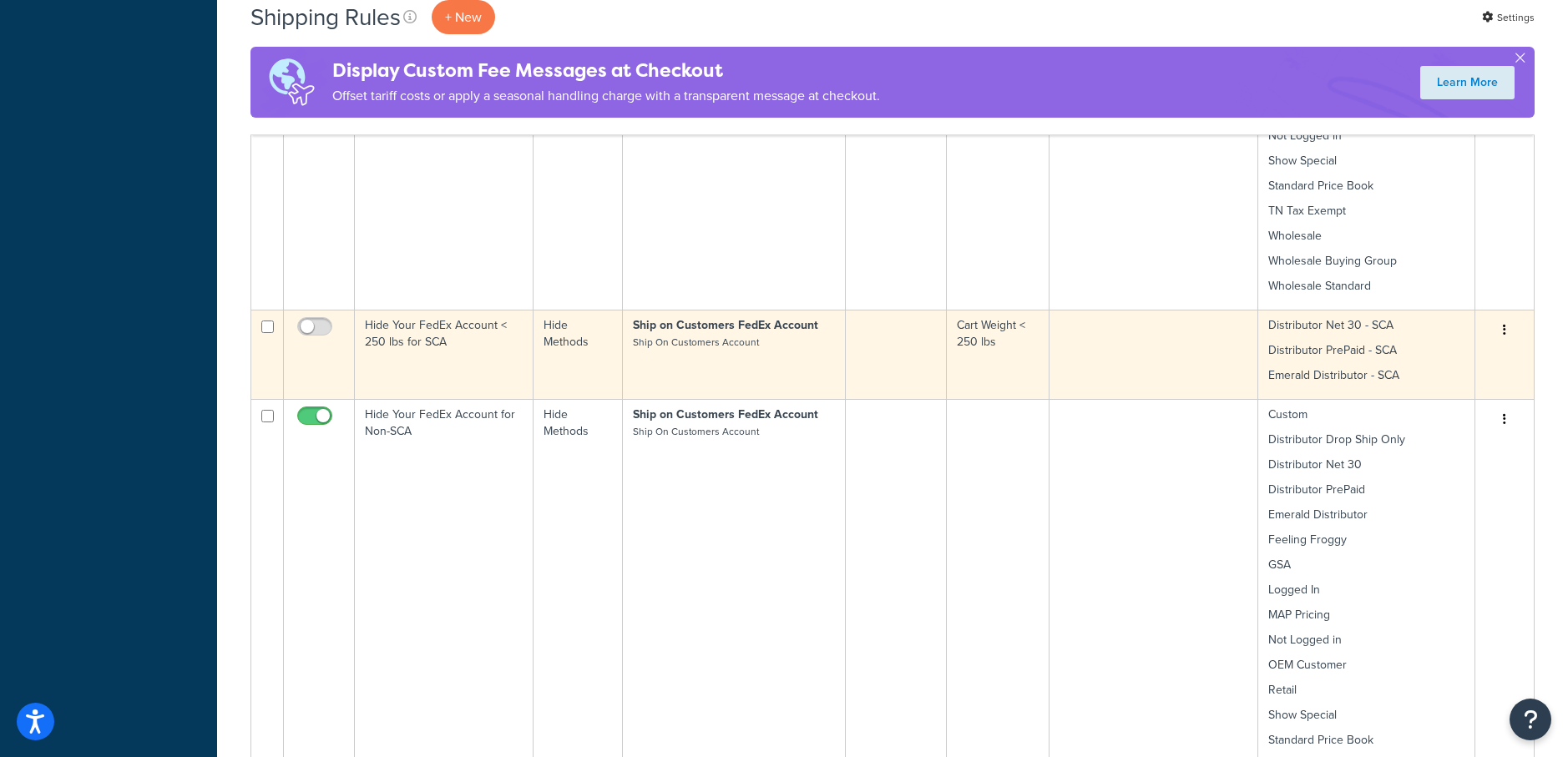
click at [1501, 317] on button "button" at bounding box center [1504, 330] width 23 height 27
click at [1433, 414] on link "Delete" at bounding box center [1449, 430] width 132 height 35
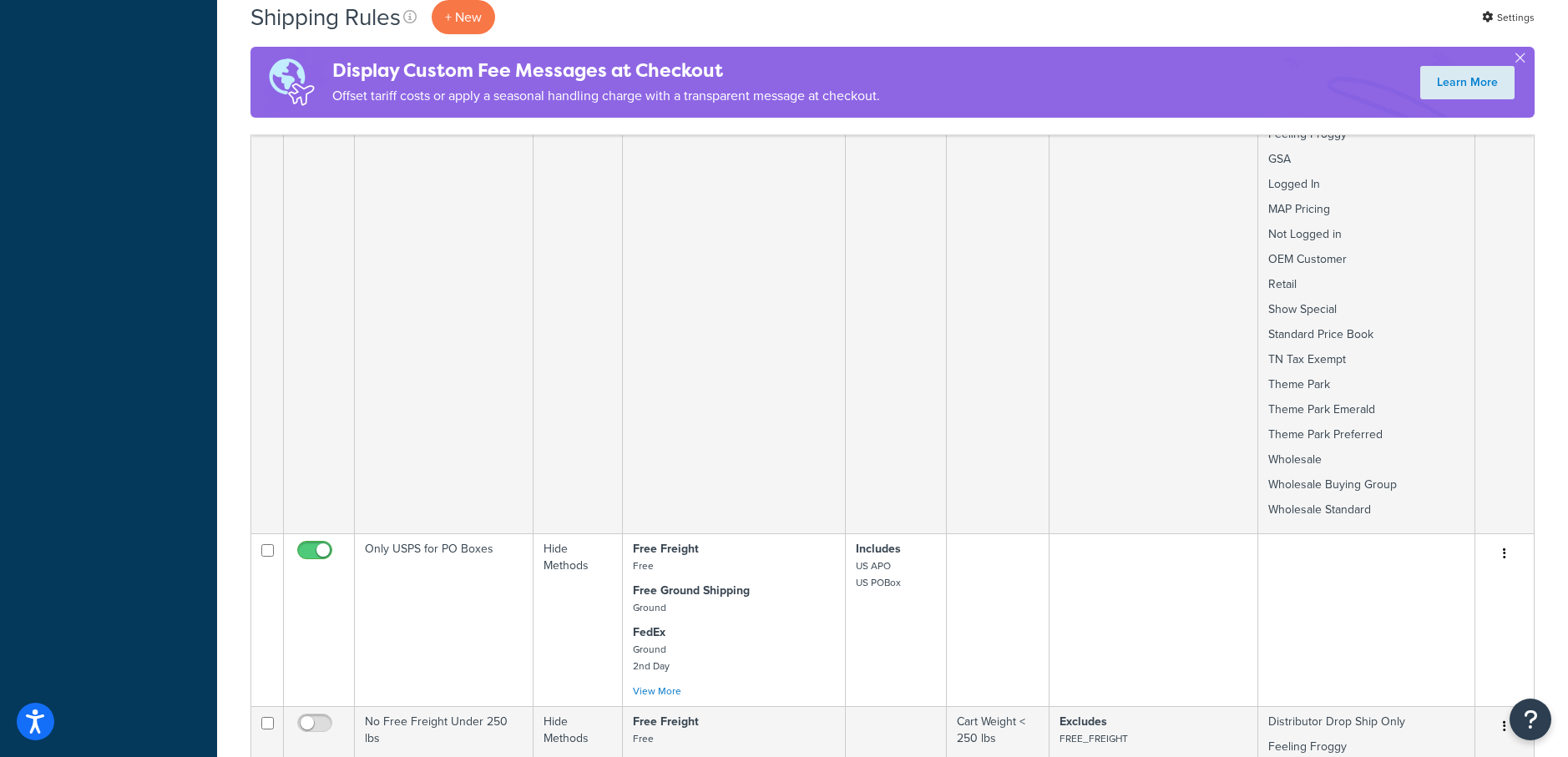
scroll to position [1579, 0]
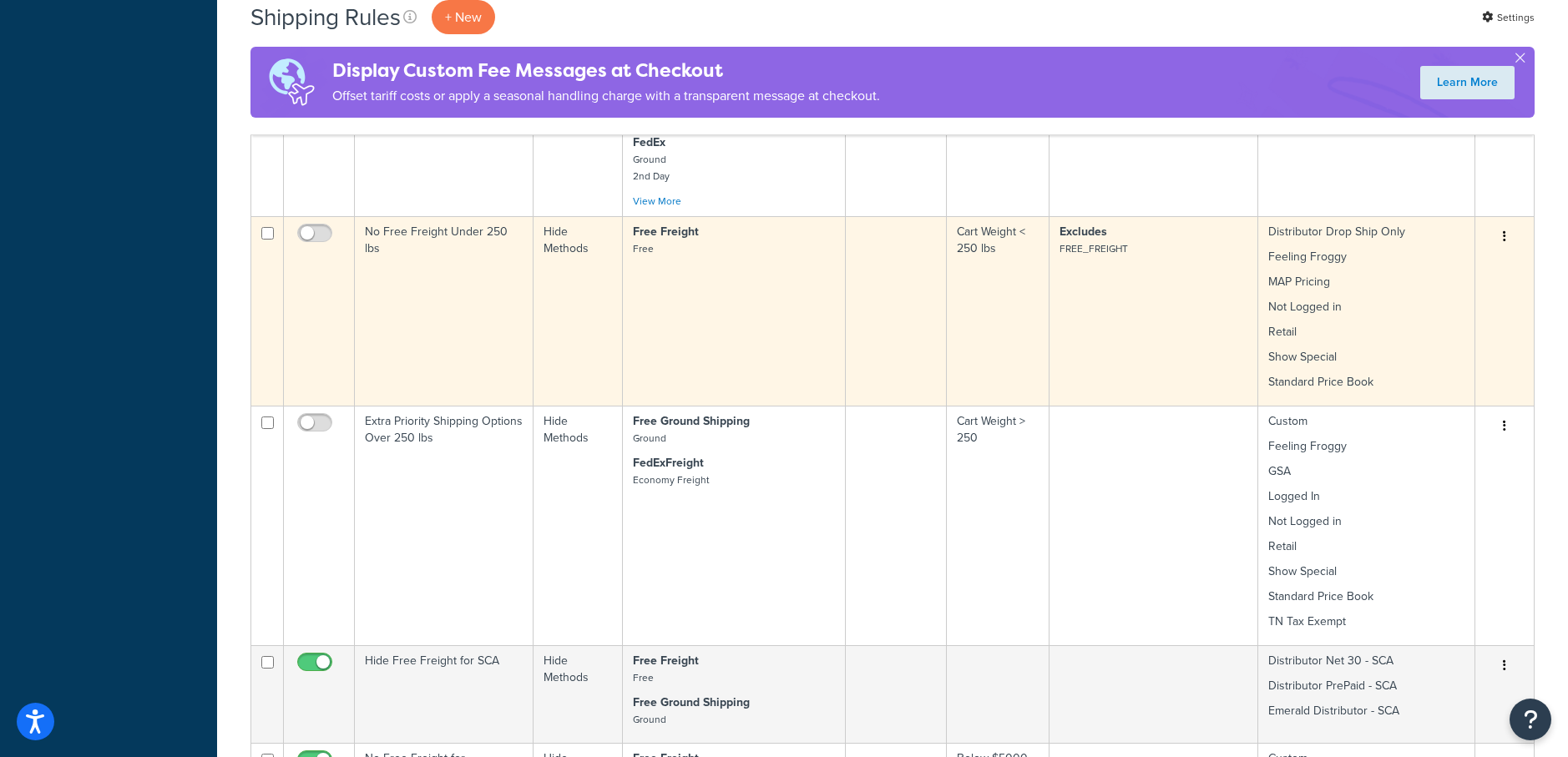
click at [1504, 231] on icon "button" at bounding box center [1505, 236] width 4 height 12
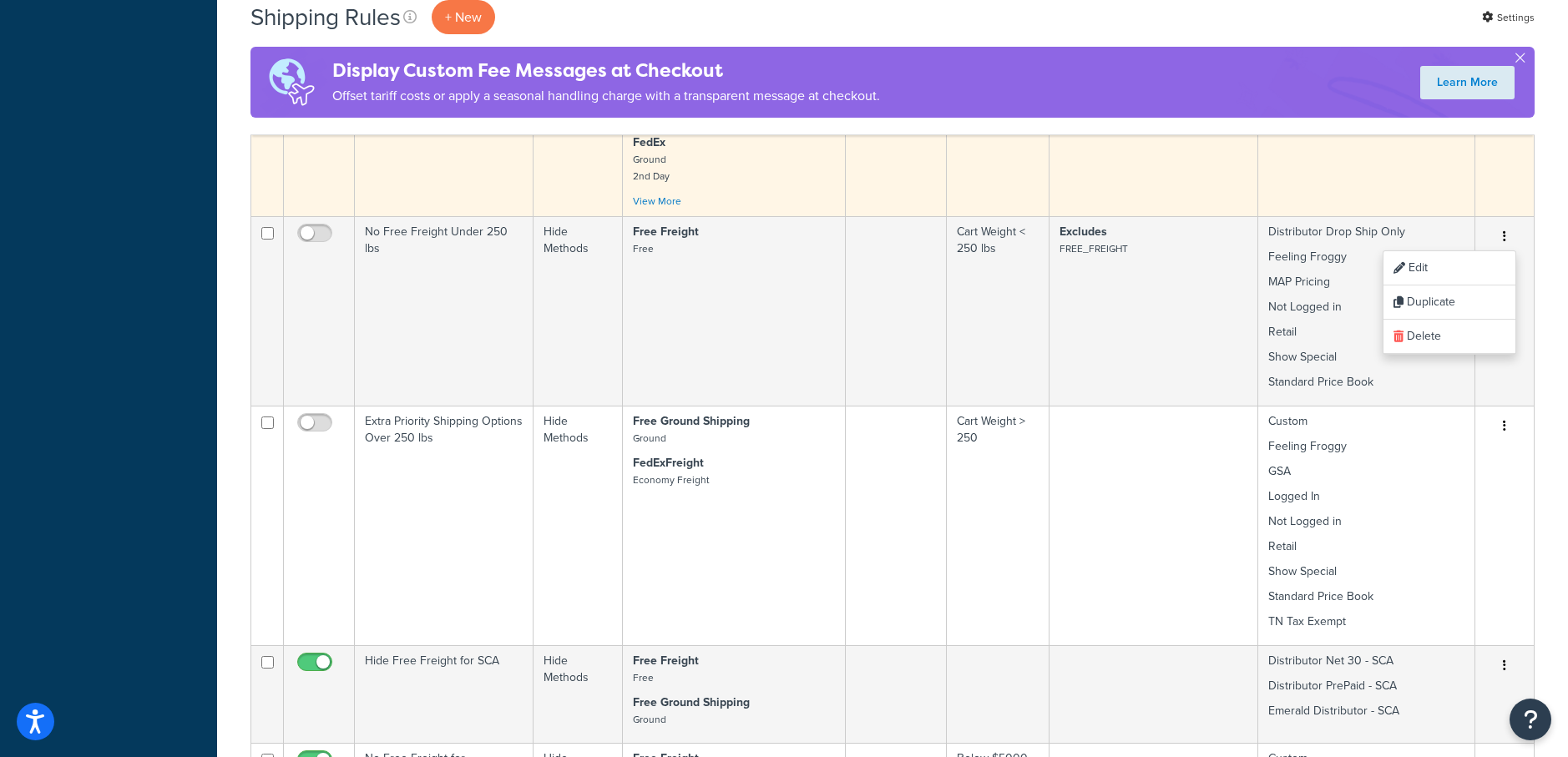
click at [1494, 153] on td "Edit Duplicate Delete" at bounding box center [1504, 129] width 59 height 173
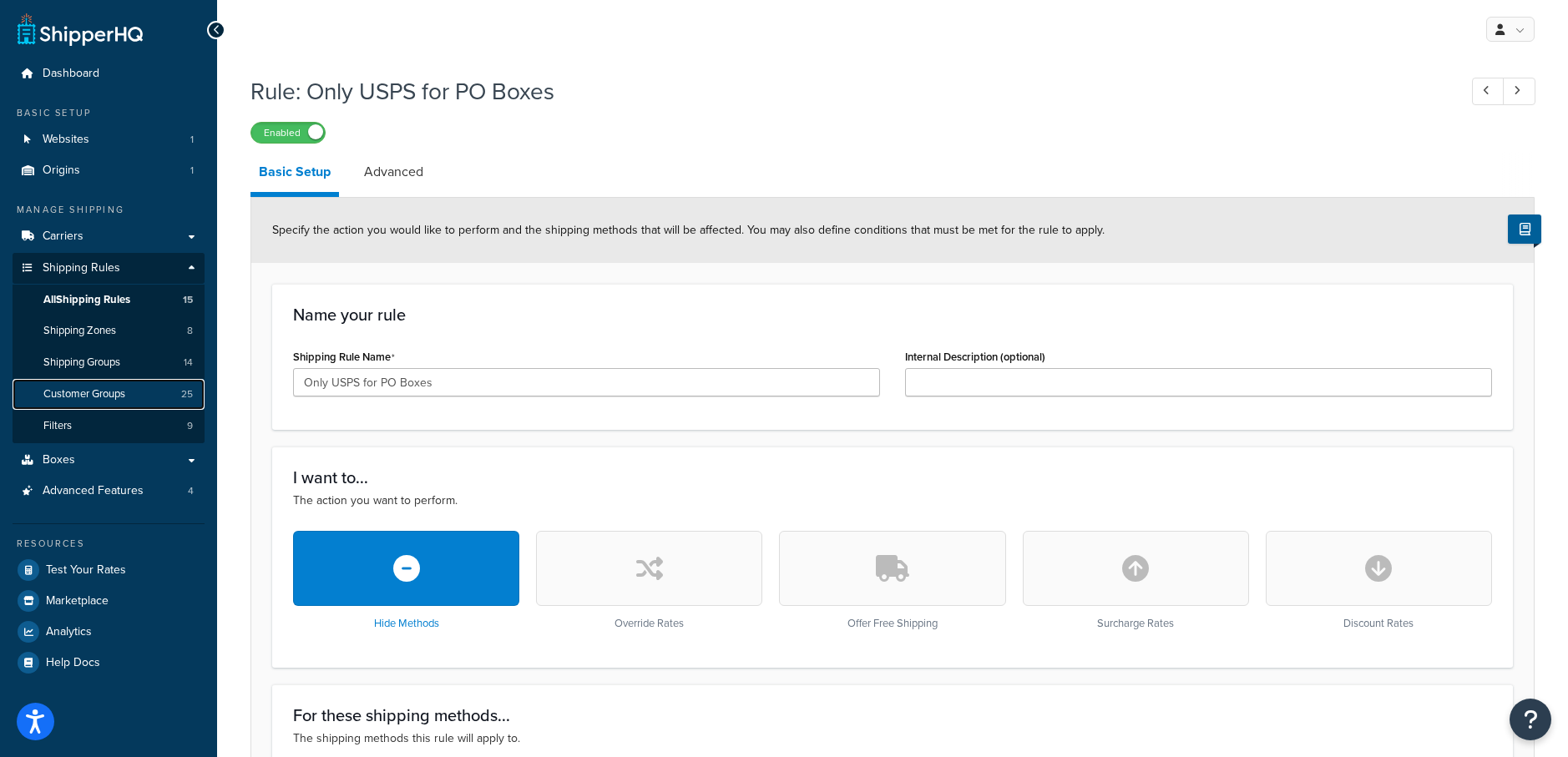
click at [96, 395] on span "Customer Groups" at bounding box center [84, 394] width 82 height 14
click at [108, 298] on span "All Shipping Rules" at bounding box center [86, 300] width 87 height 14
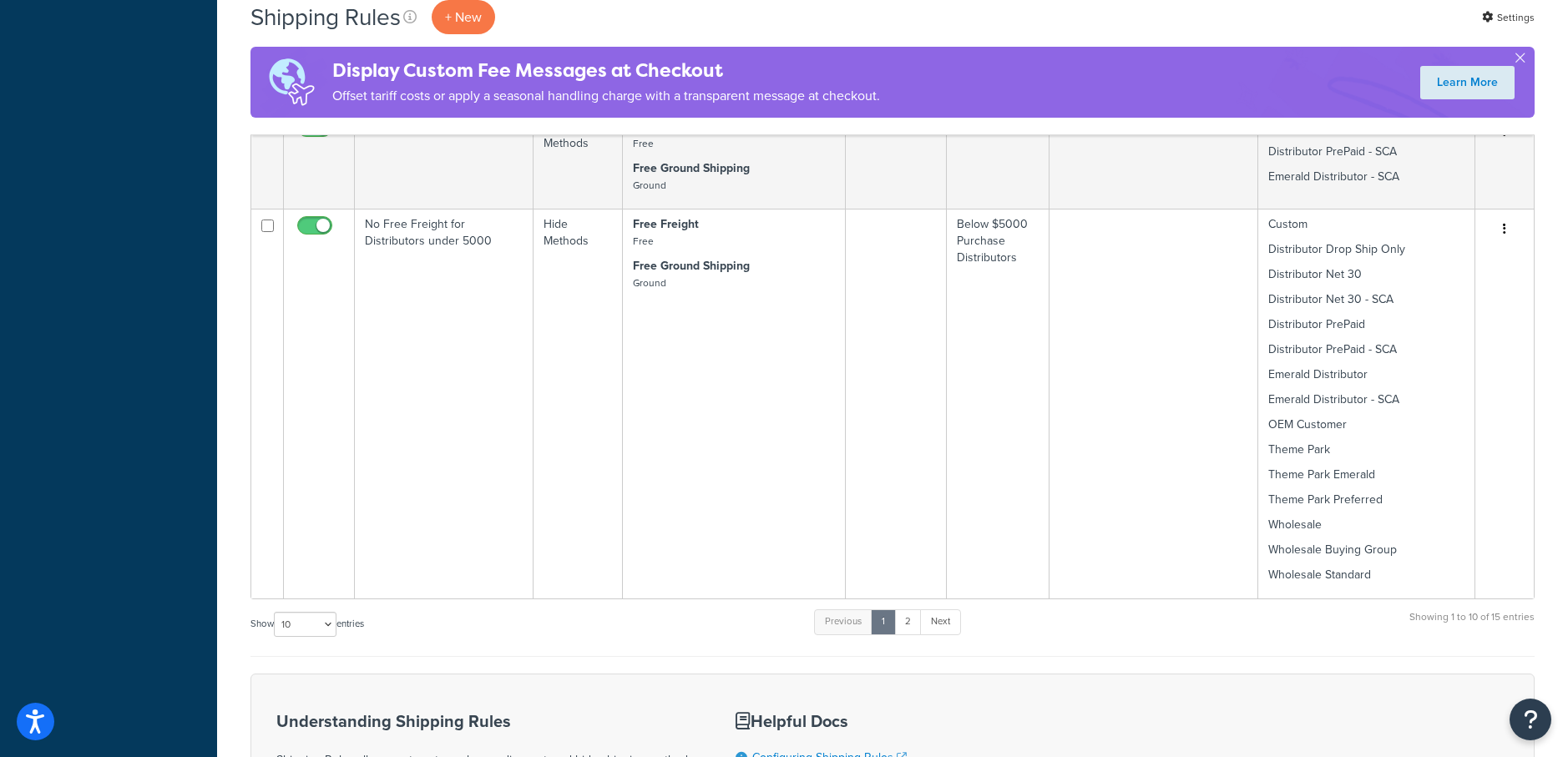
scroll to position [2294, 0]
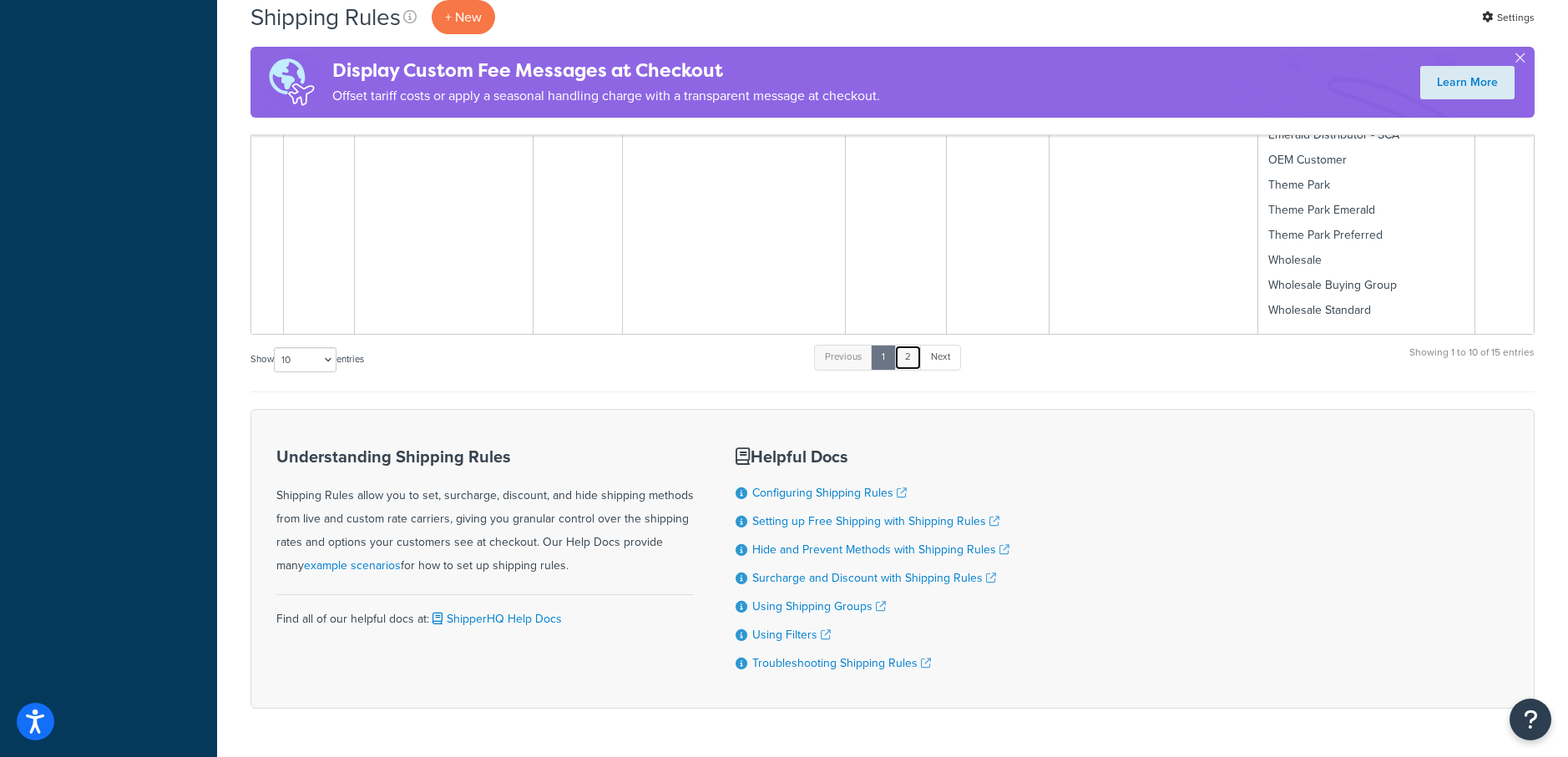
click at [911, 344] on link "2" at bounding box center [909, 357] width 28 height 25
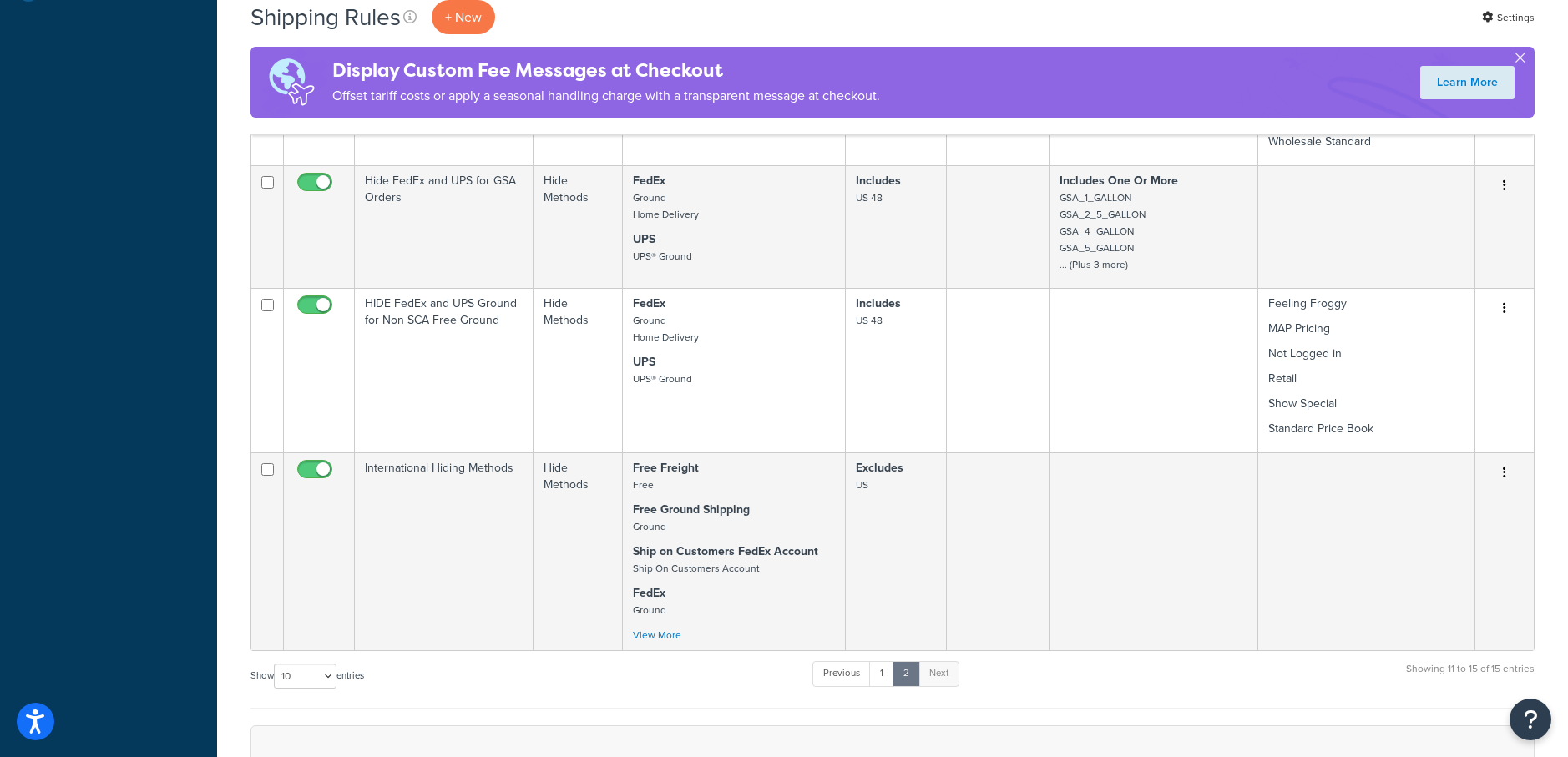
scroll to position [850, 0]
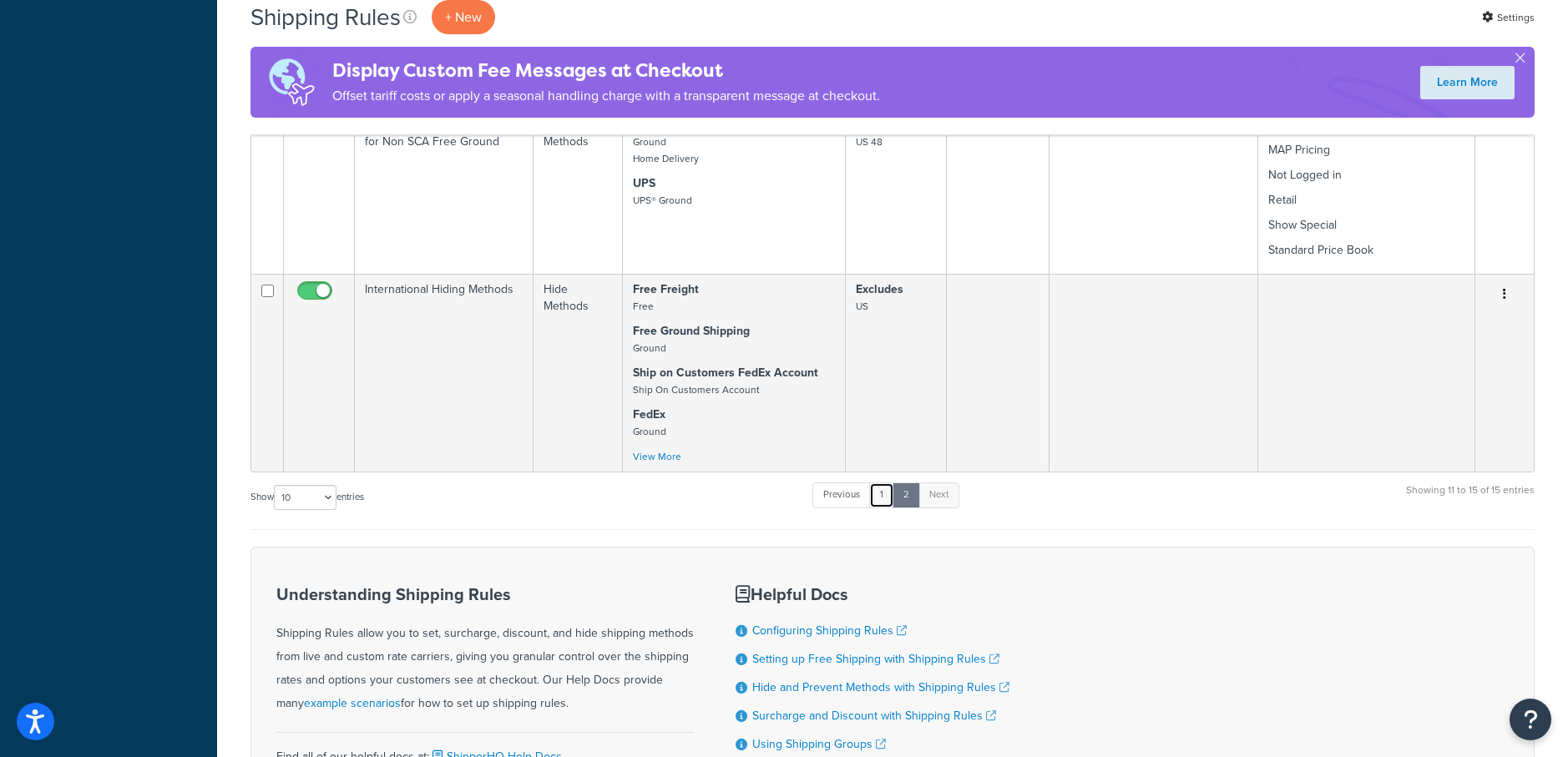
click at [879, 501] on link "1" at bounding box center [882, 495] width 25 height 25
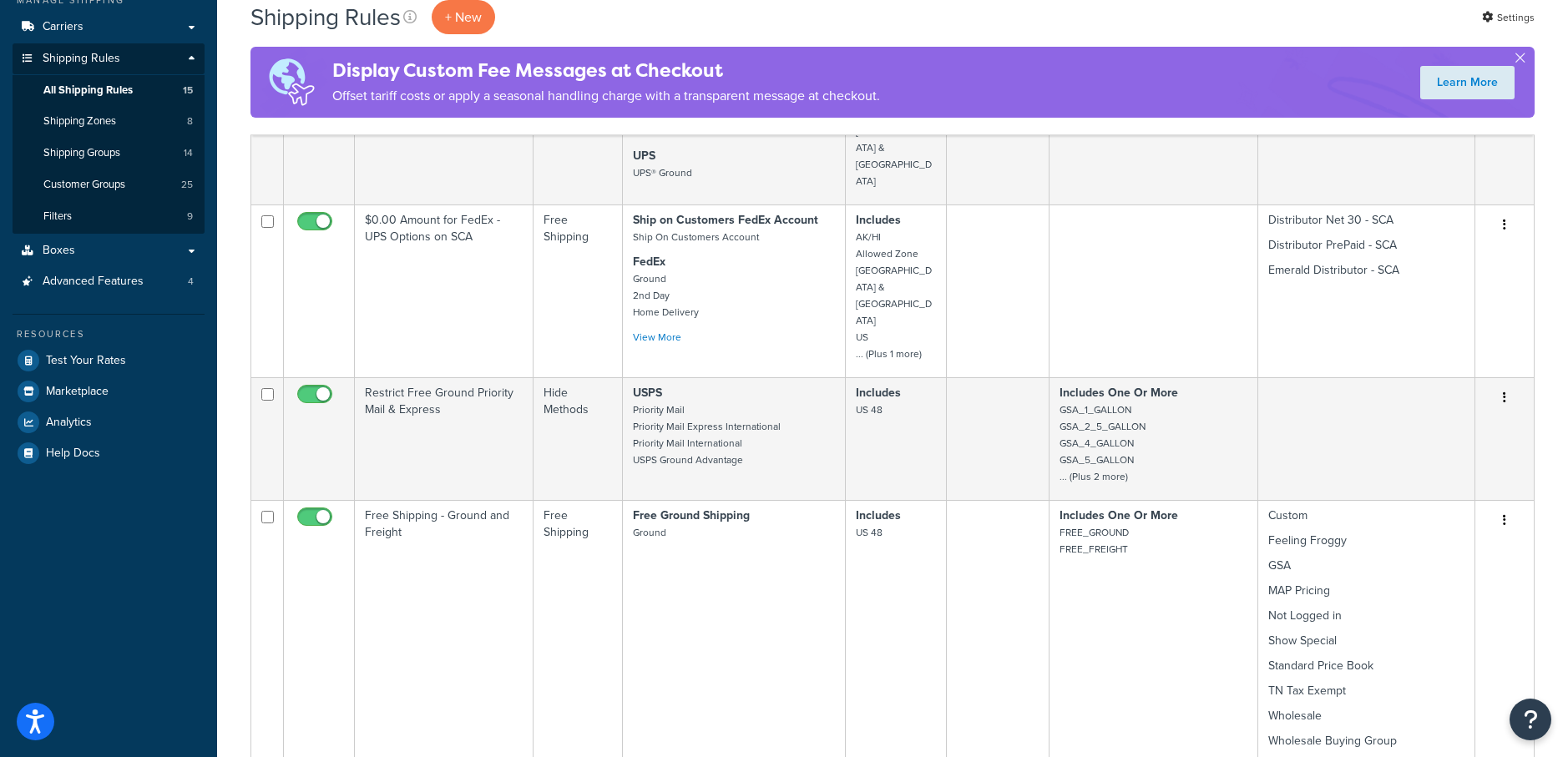
scroll to position [0, 0]
